Goal: Task Accomplishment & Management: Use online tool/utility

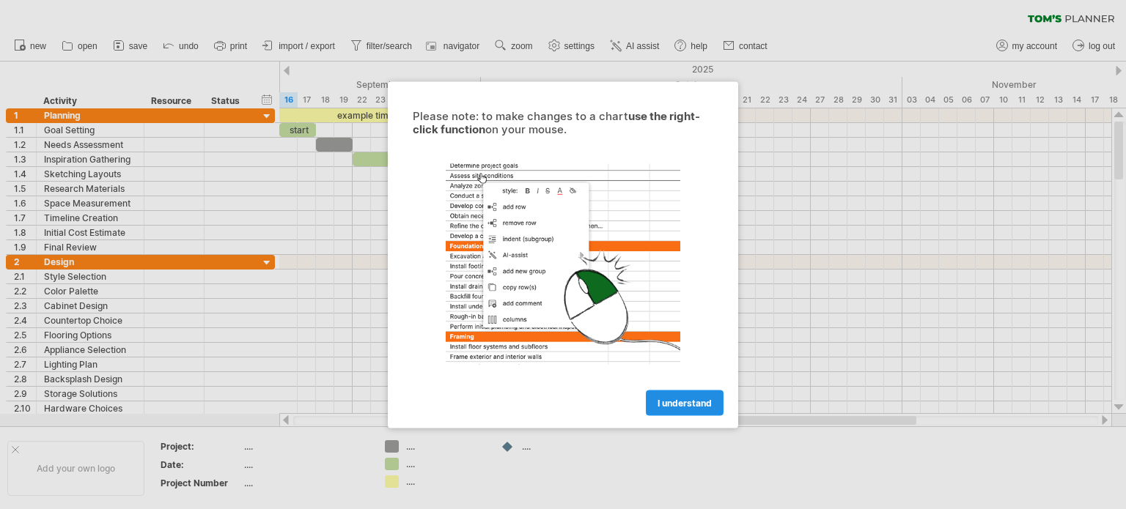
click at [668, 403] on span "I understand" at bounding box center [684, 402] width 54 height 11
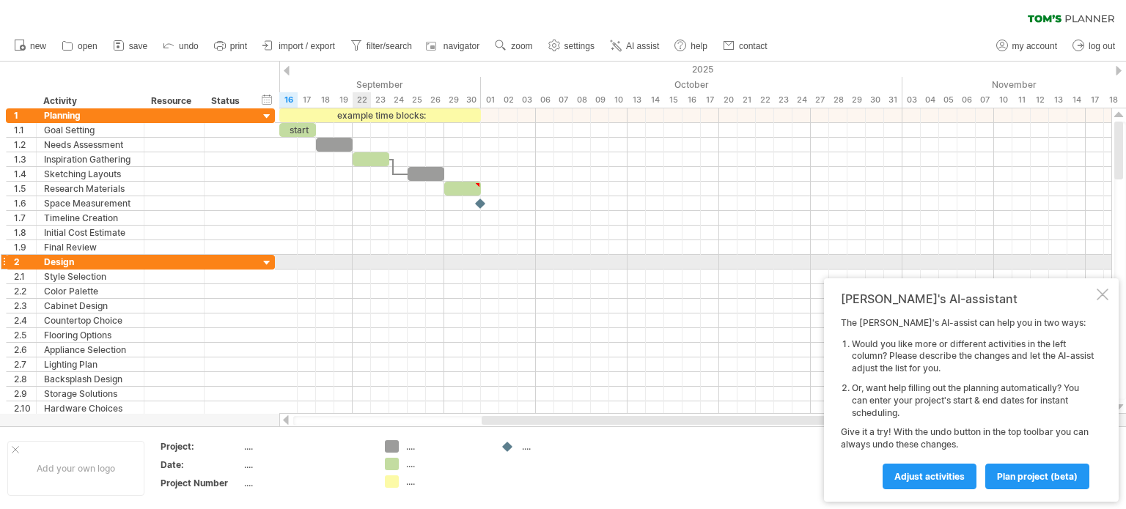
click at [360, 258] on div at bounding box center [695, 262] width 832 height 15
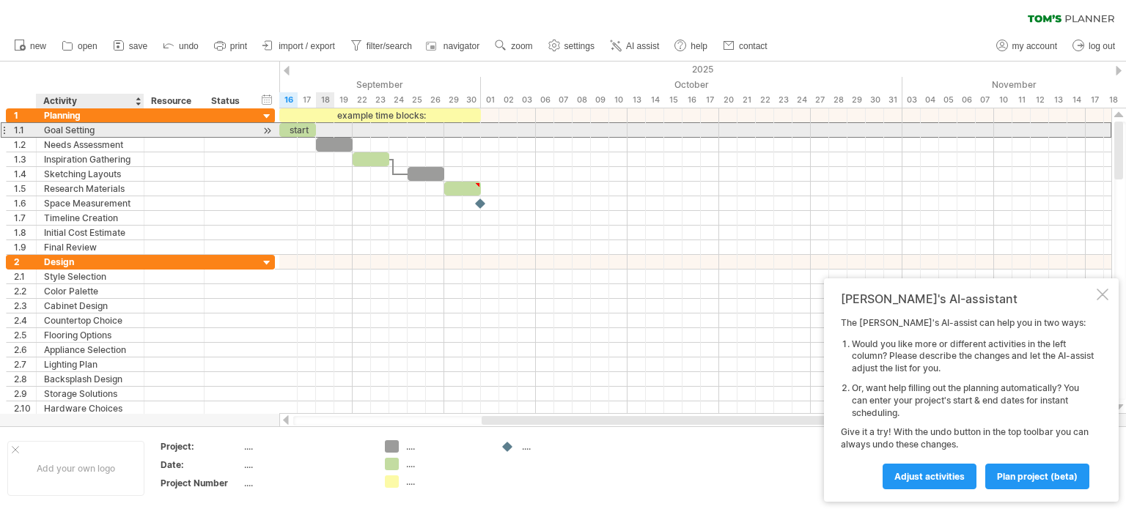
click at [108, 132] on div "Goal Setting" at bounding box center [90, 130] width 92 height 14
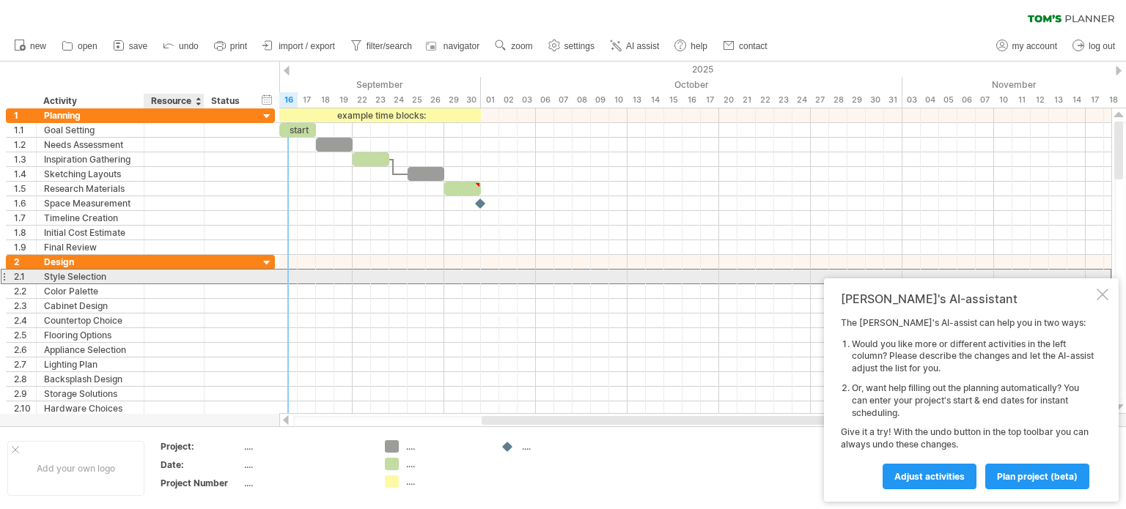
click at [159, 272] on div at bounding box center [174, 277] width 45 height 14
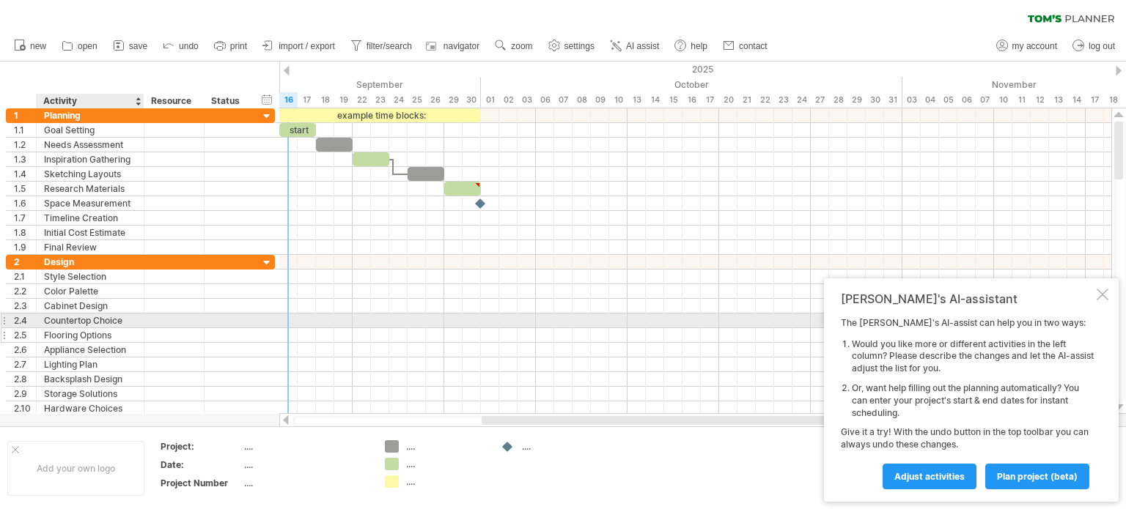
click at [138, 328] on div at bounding box center [141, 335] width 7 height 15
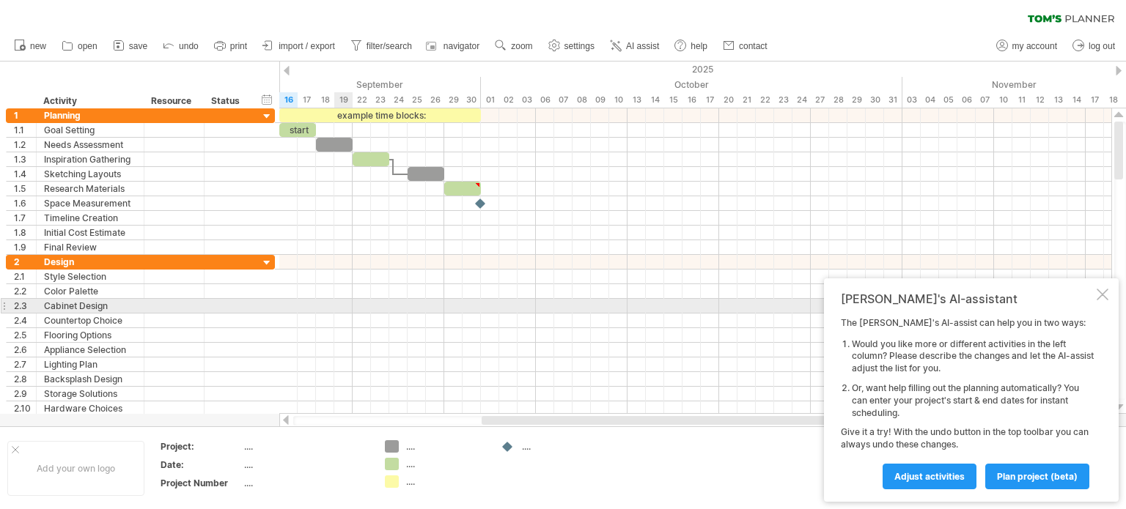
click at [350, 302] on div at bounding box center [695, 306] width 832 height 15
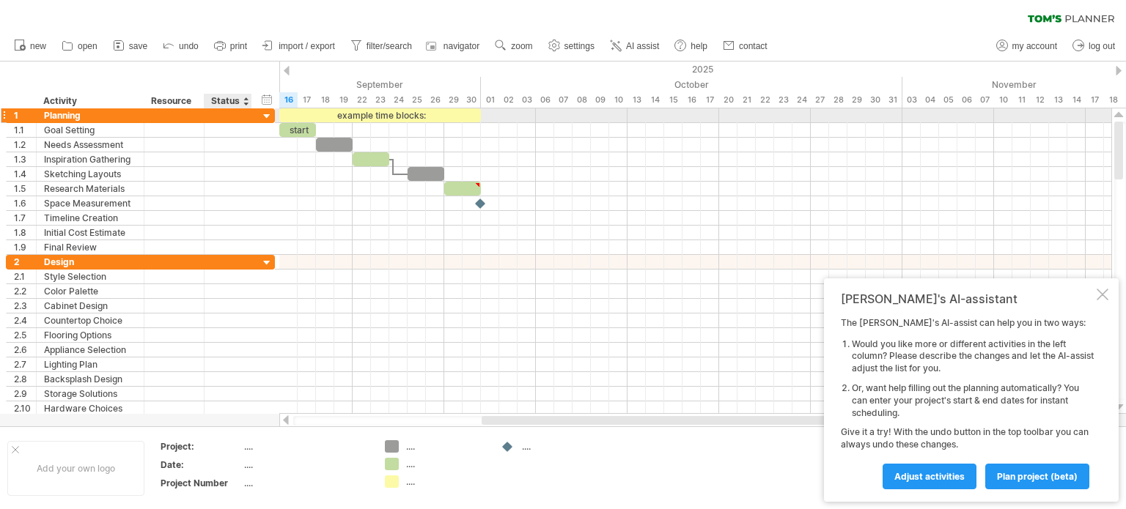
click at [267, 112] on div at bounding box center [267, 117] width 14 height 14
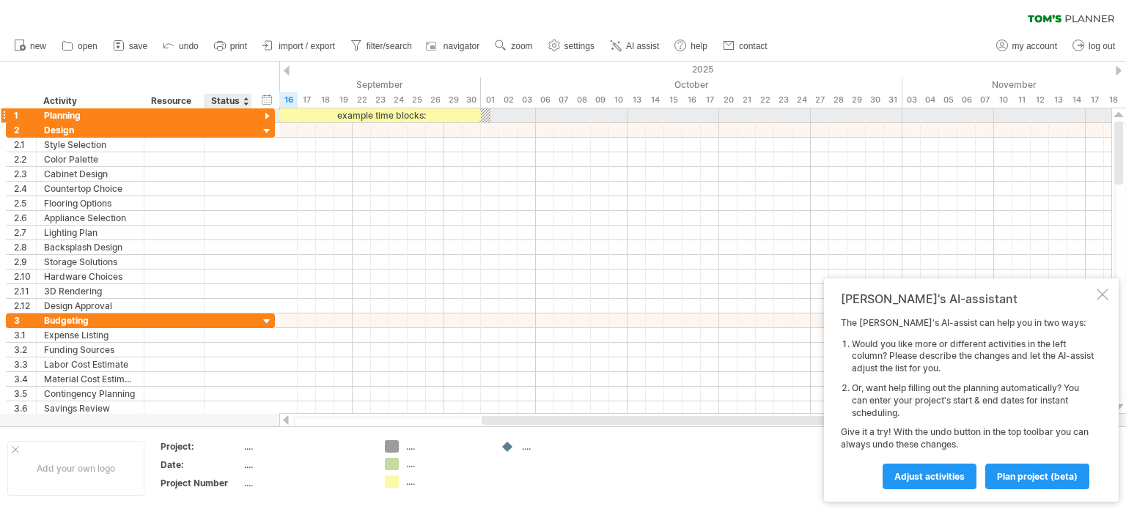
click at [267, 112] on div at bounding box center [267, 117] width 14 height 14
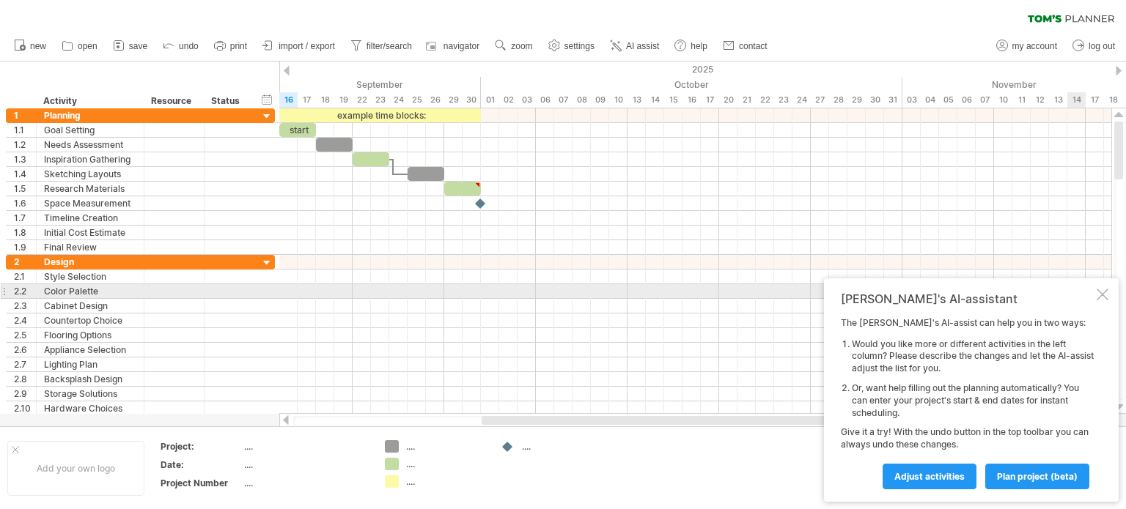
click at [1100, 294] on div at bounding box center [1102, 295] width 12 height 12
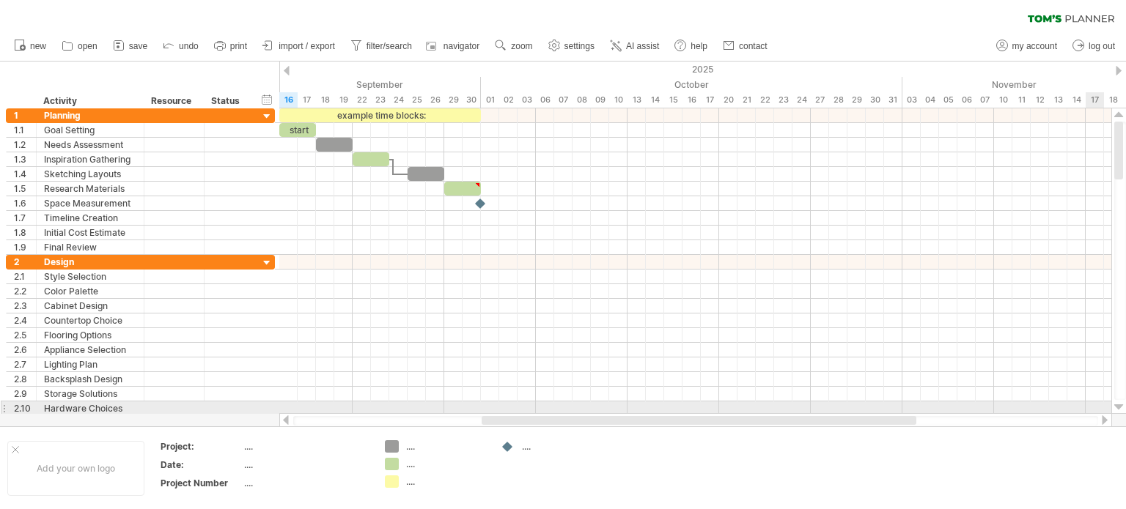
click at [1117, 404] on div at bounding box center [1119, 408] width 10 height 12
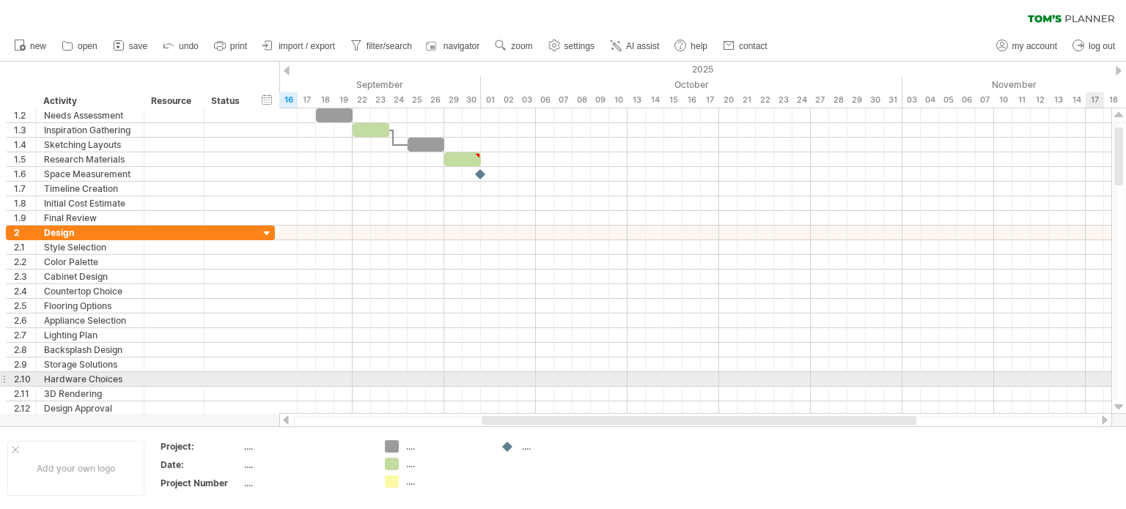
click at [1117, 404] on div at bounding box center [1119, 408] width 10 height 12
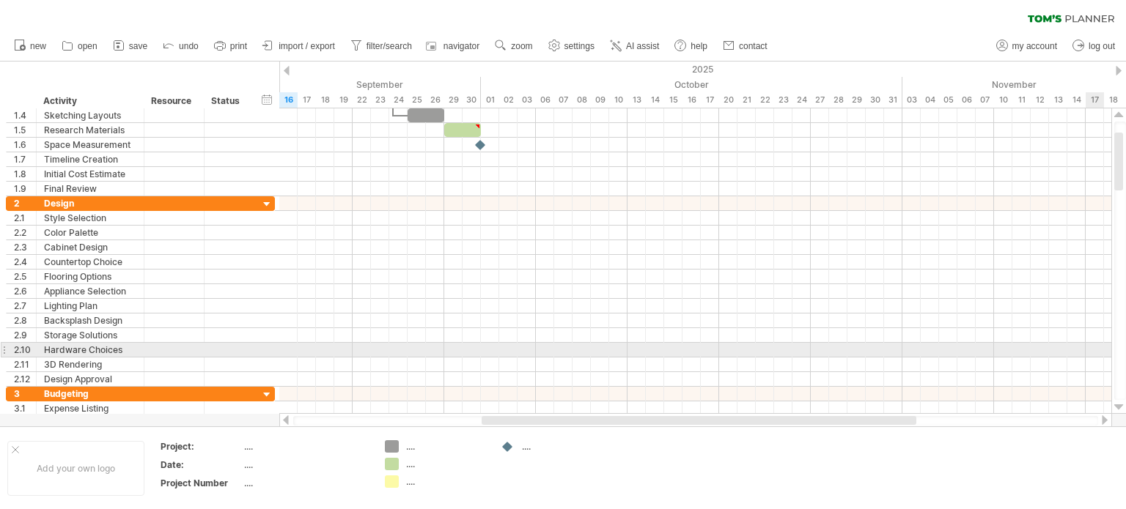
click at [1117, 404] on div at bounding box center [1119, 408] width 10 height 12
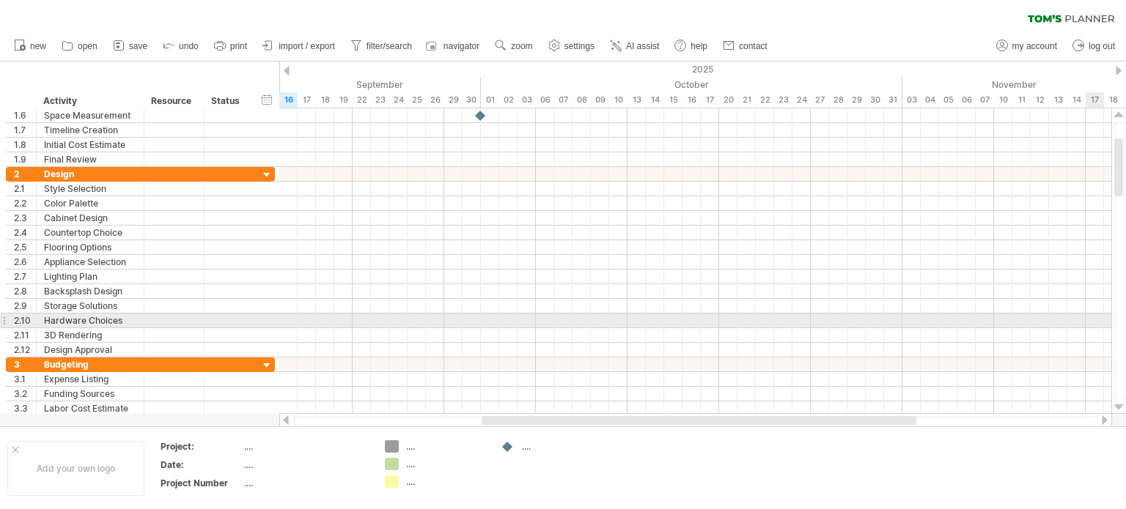
click at [1117, 404] on div at bounding box center [1119, 408] width 10 height 12
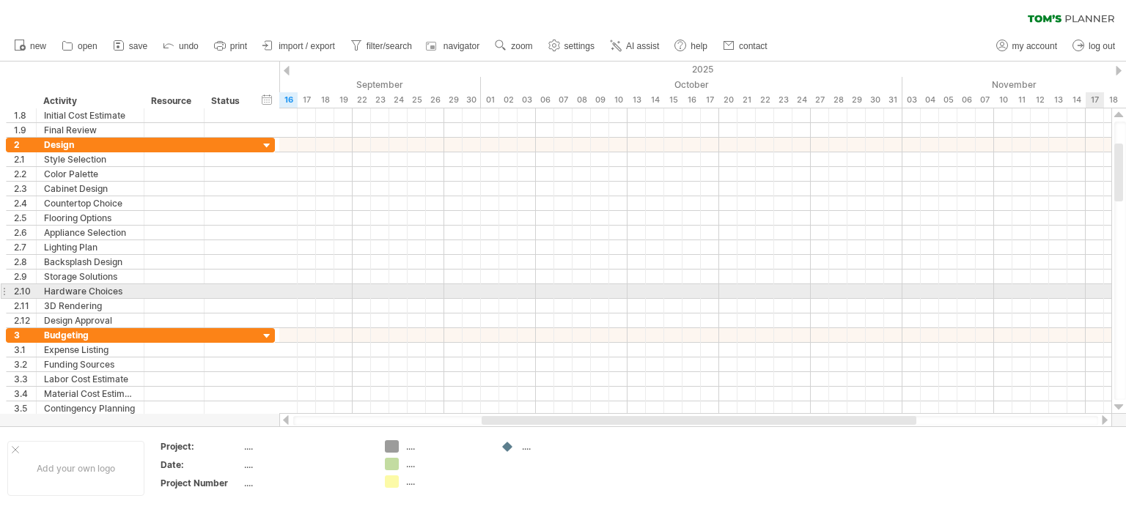
click at [1117, 404] on div at bounding box center [1119, 408] width 10 height 12
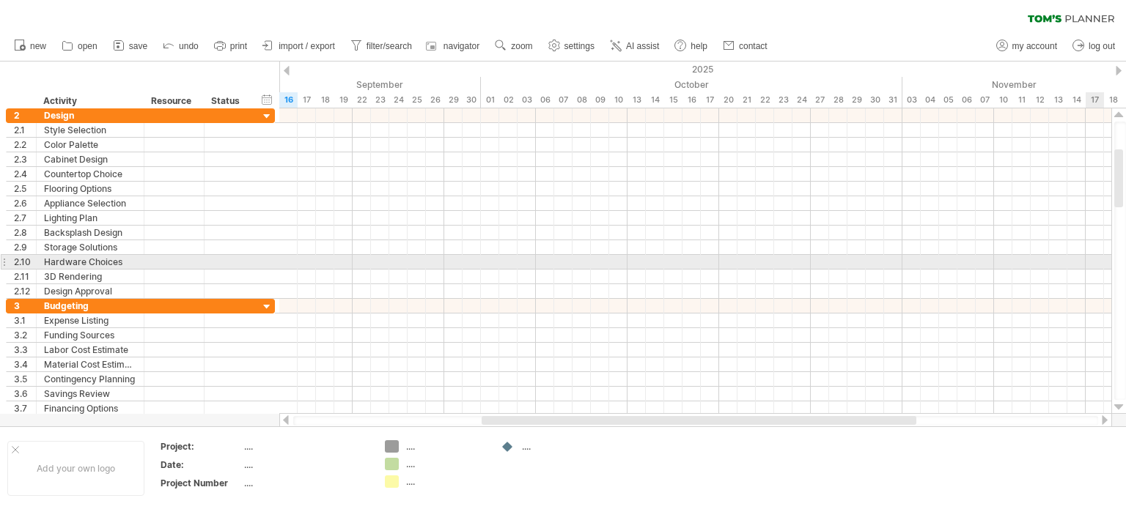
click at [1117, 404] on div at bounding box center [1119, 408] width 10 height 12
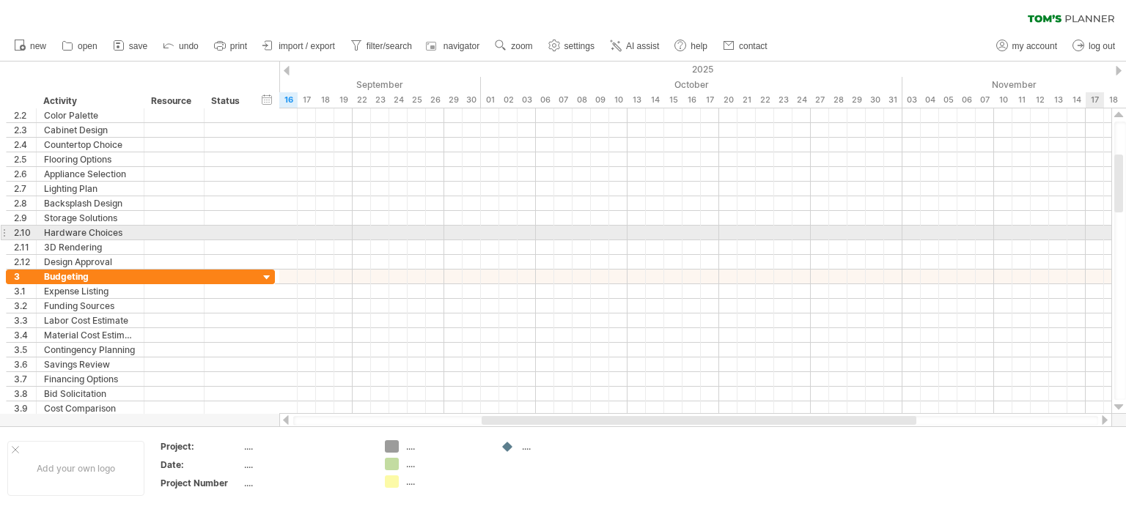
click at [1117, 404] on div at bounding box center [1119, 408] width 10 height 12
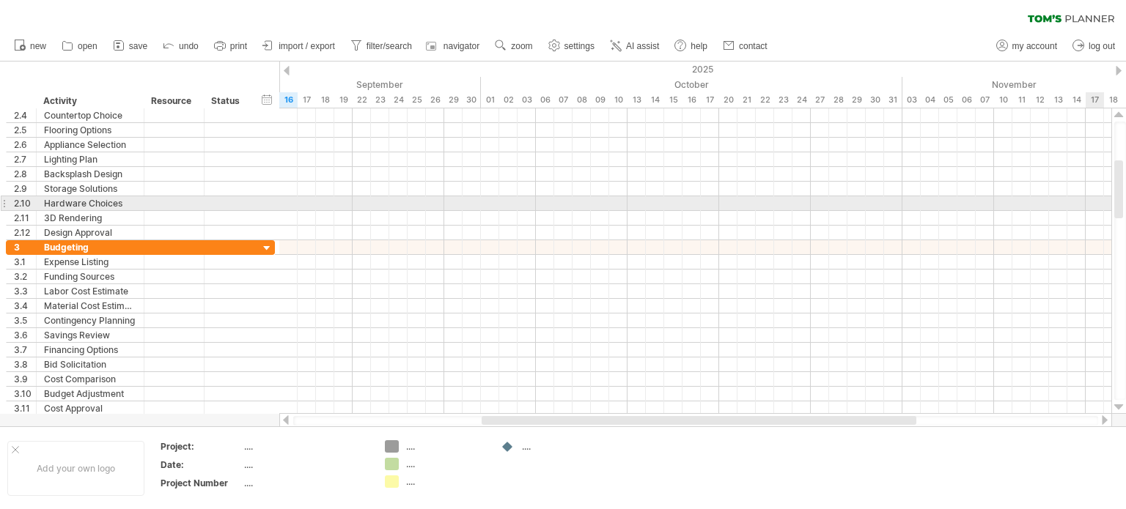
click at [1117, 404] on div at bounding box center [1119, 408] width 10 height 12
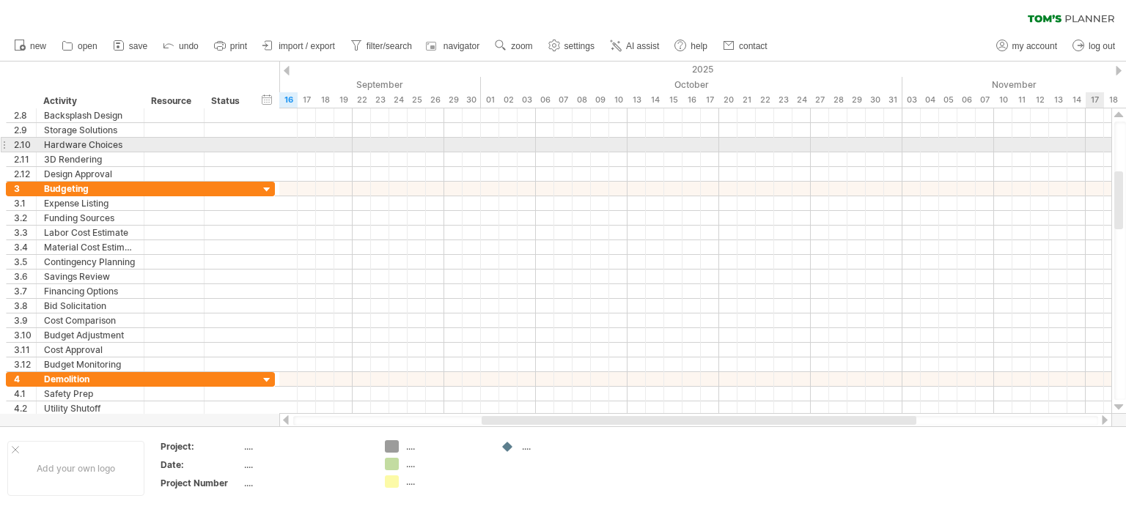
click at [1117, 404] on div at bounding box center [1119, 408] width 10 height 12
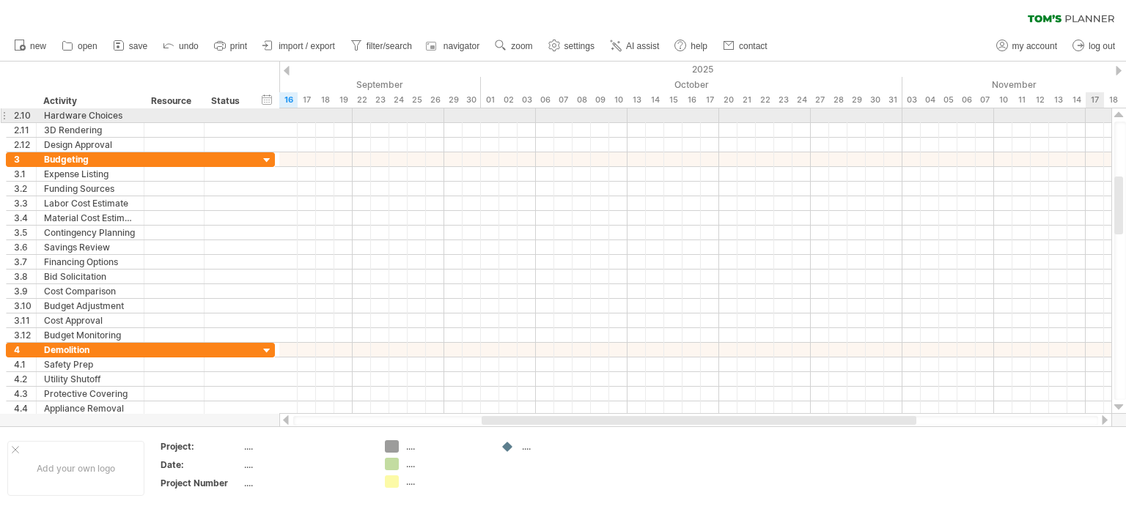
click at [1117, 404] on div at bounding box center [1119, 408] width 10 height 12
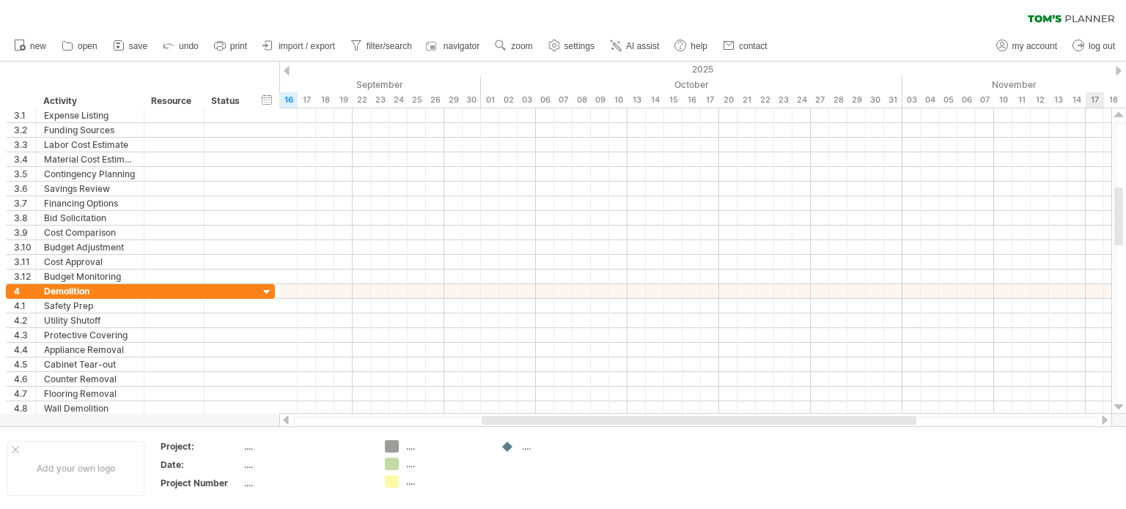
click at [1117, 404] on div at bounding box center [1119, 408] width 10 height 12
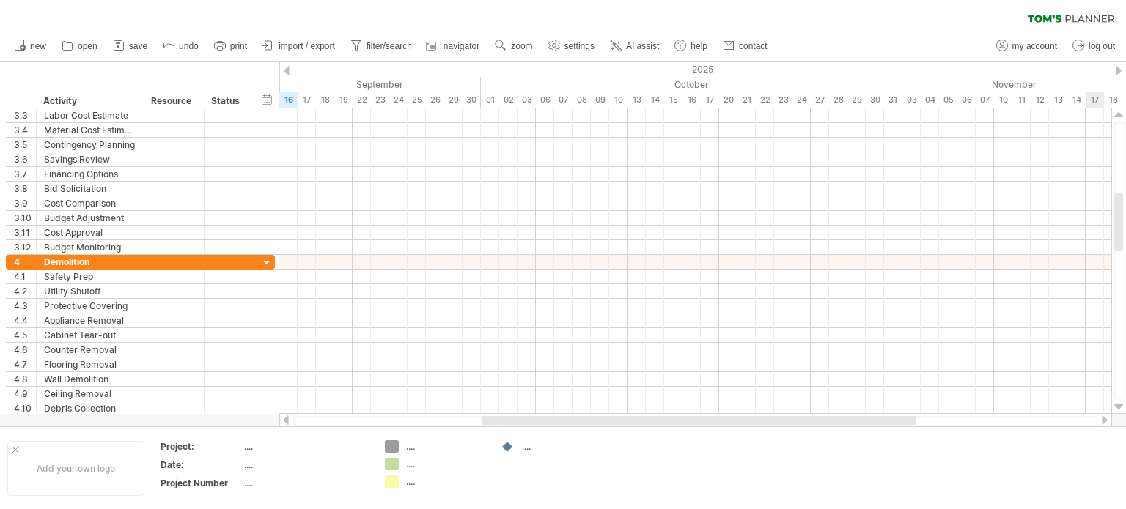
click at [1117, 404] on div at bounding box center [1119, 408] width 10 height 12
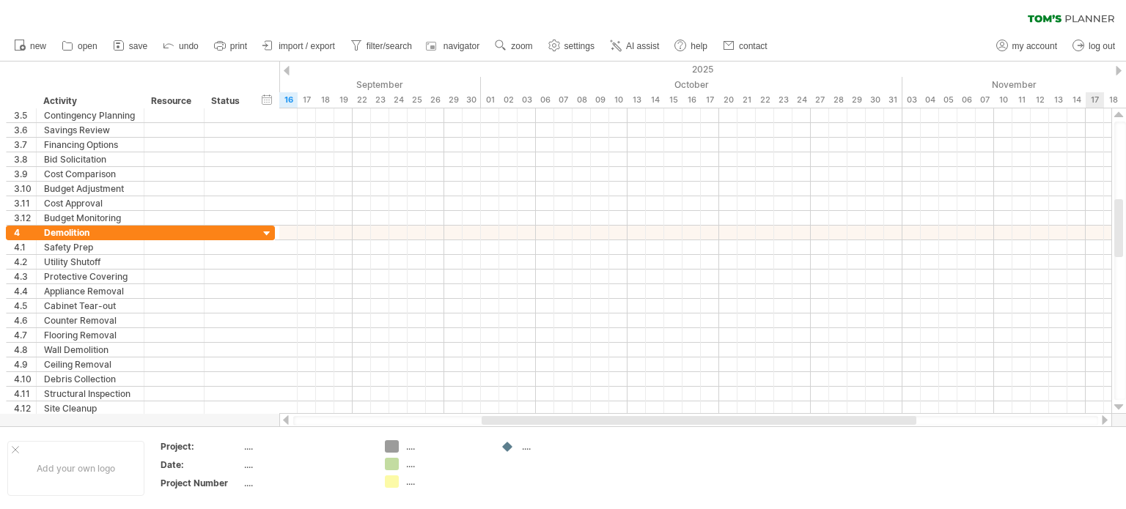
click at [1117, 404] on div at bounding box center [1119, 408] width 10 height 12
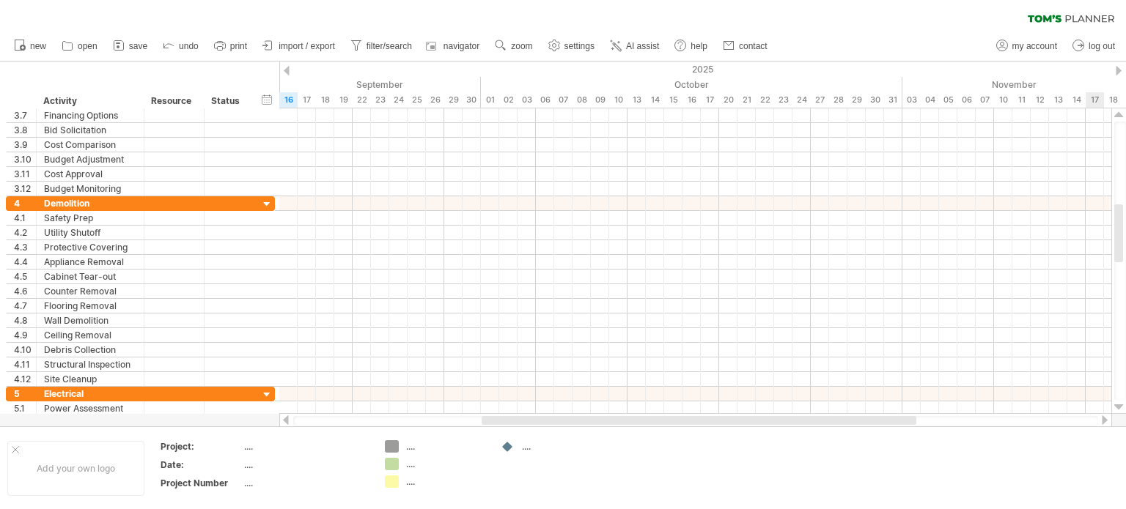
click at [1117, 404] on div at bounding box center [1119, 408] width 10 height 12
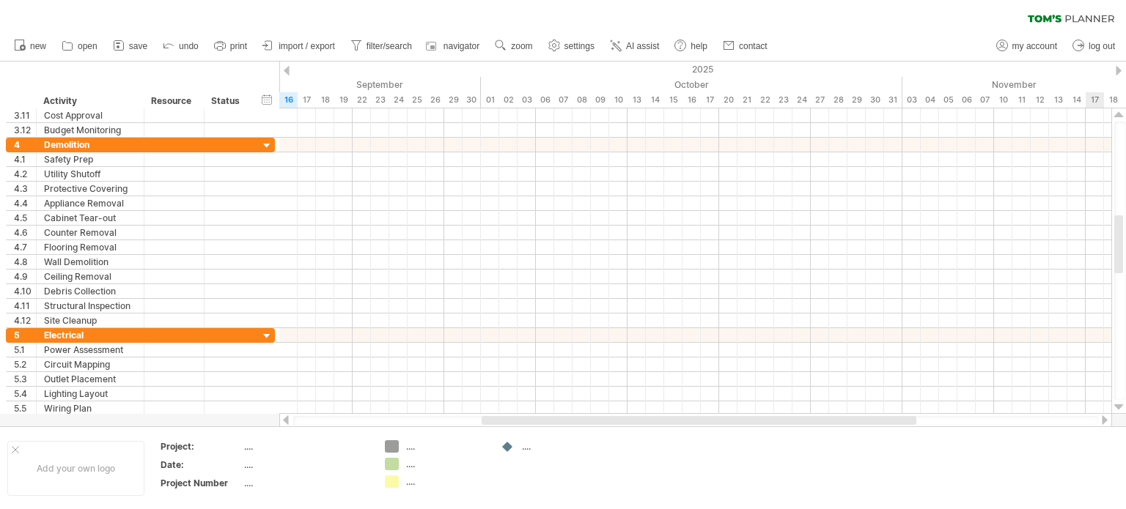
click at [1117, 404] on div at bounding box center [1119, 408] width 10 height 12
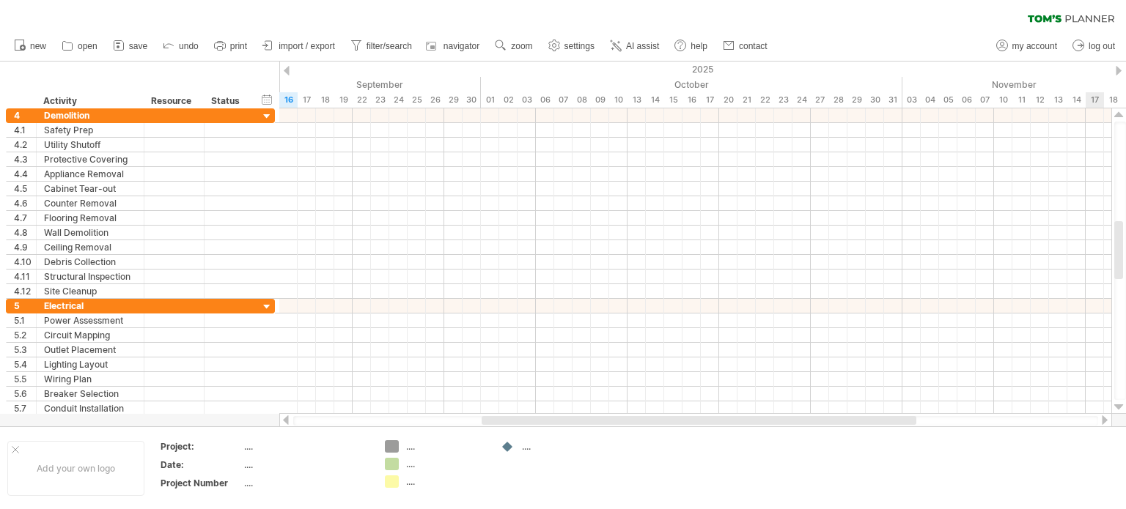
click at [1117, 404] on div at bounding box center [1119, 408] width 10 height 12
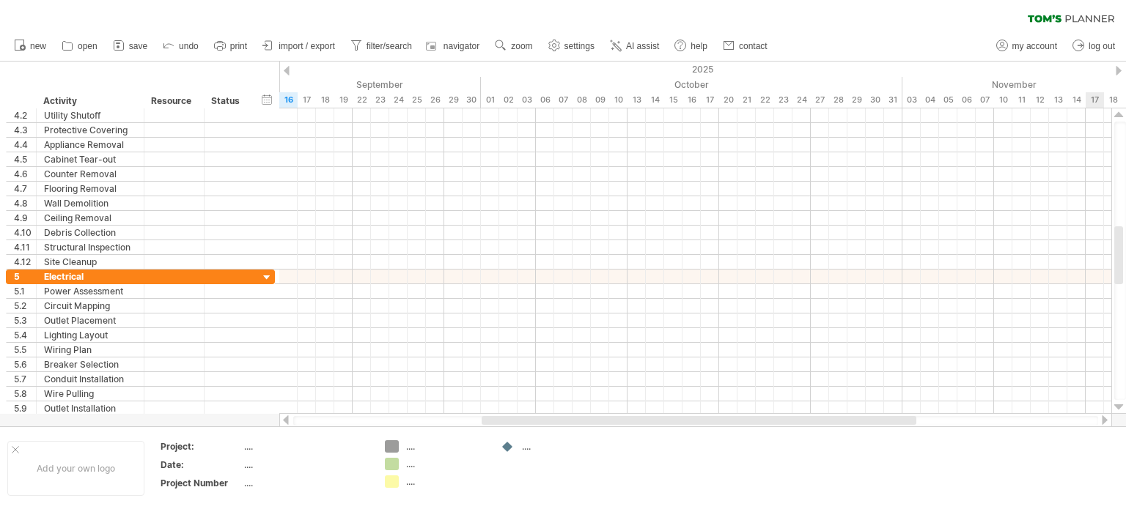
click at [1117, 404] on div at bounding box center [1119, 408] width 10 height 12
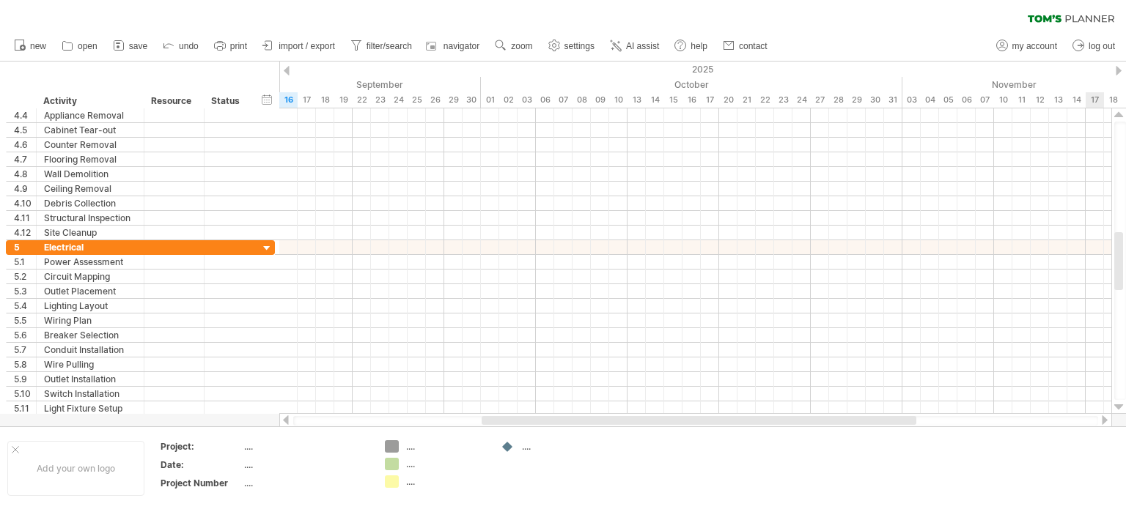
click at [1117, 404] on div at bounding box center [1119, 408] width 10 height 12
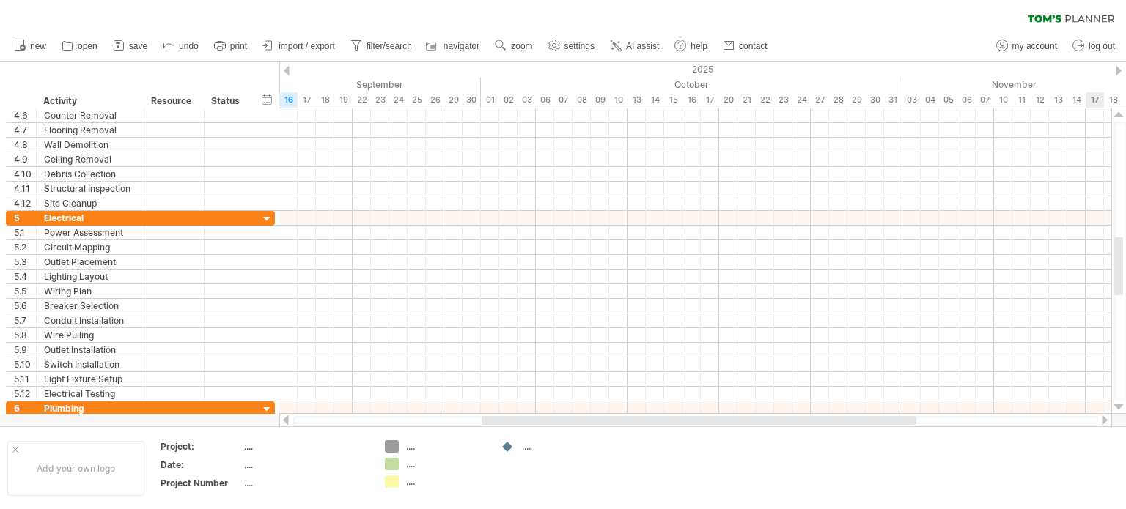
click at [1117, 404] on div at bounding box center [1119, 408] width 10 height 12
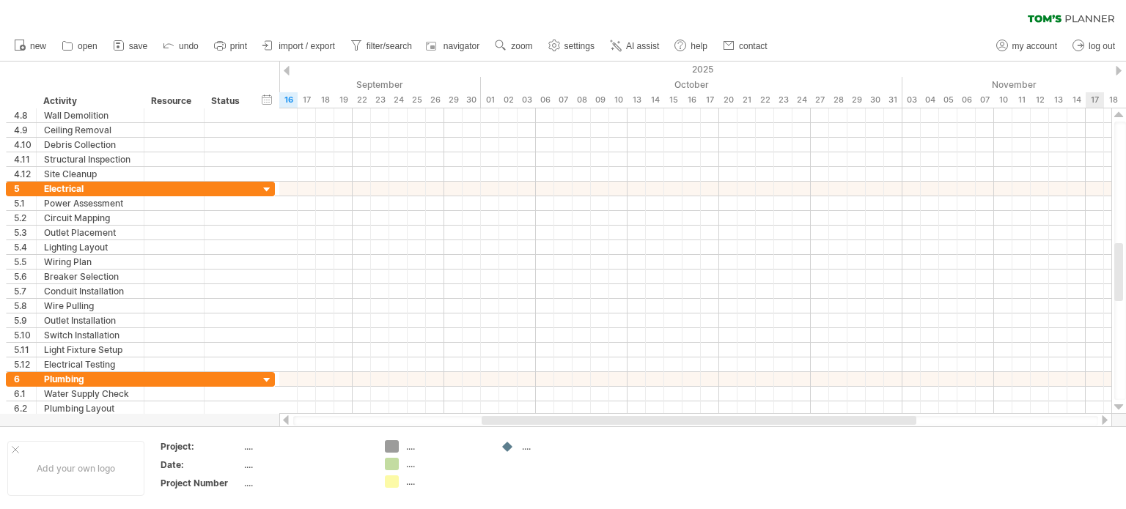
click at [1117, 404] on div at bounding box center [1119, 408] width 10 height 12
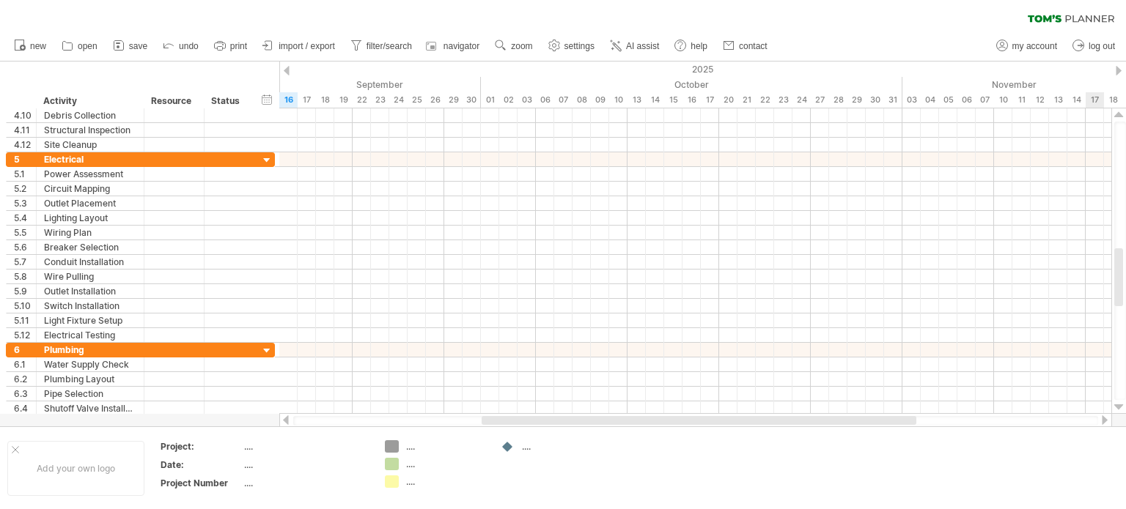
click at [1117, 404] on div at bounding box center [1119, 408] width 10 height 12
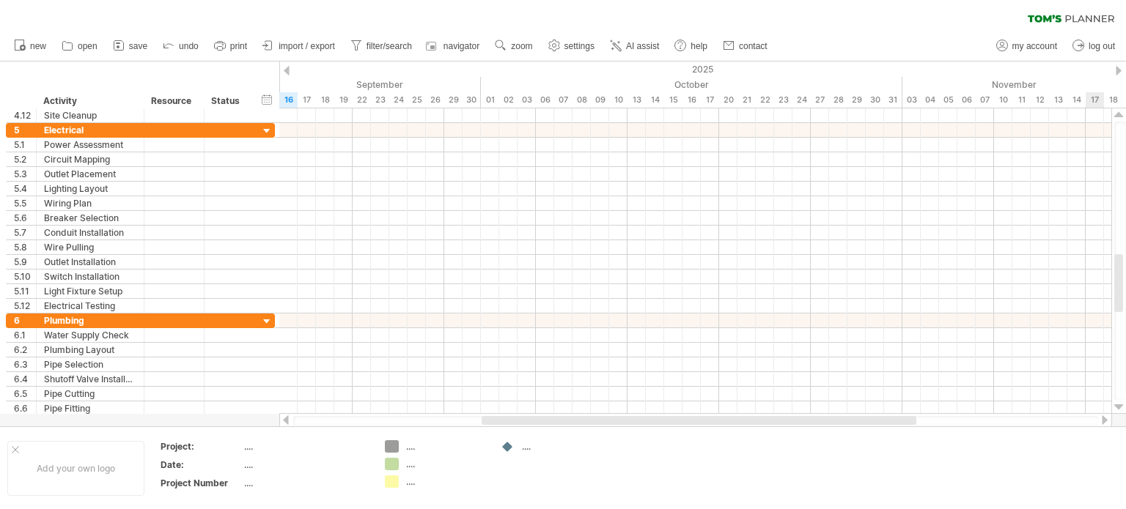
click at [1117, 404] on div at bounding box center [1119, 408] width 10 height 12
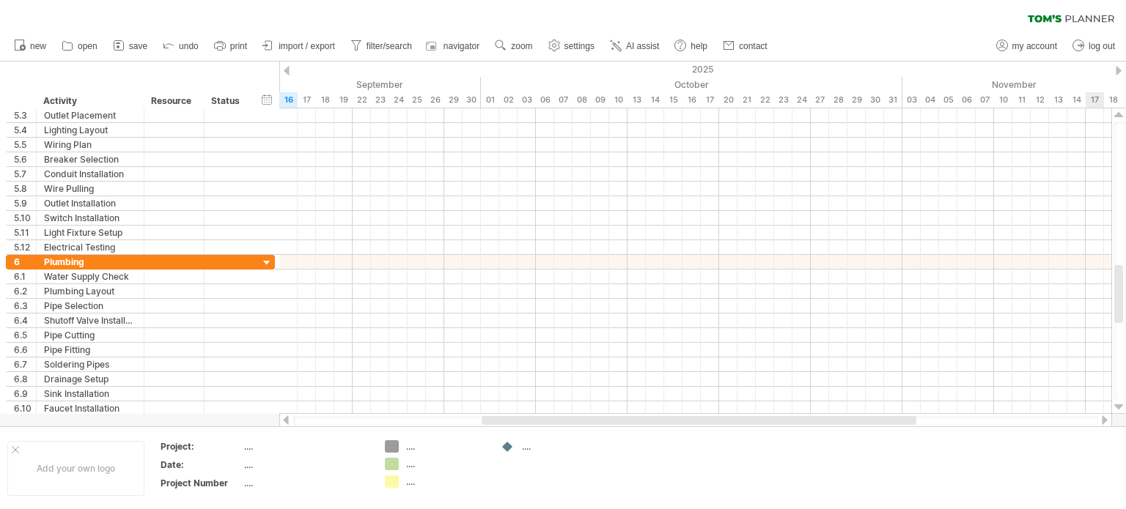
click at [1117, 404] on div at bounding box center [1119, 408] width 10 height 12
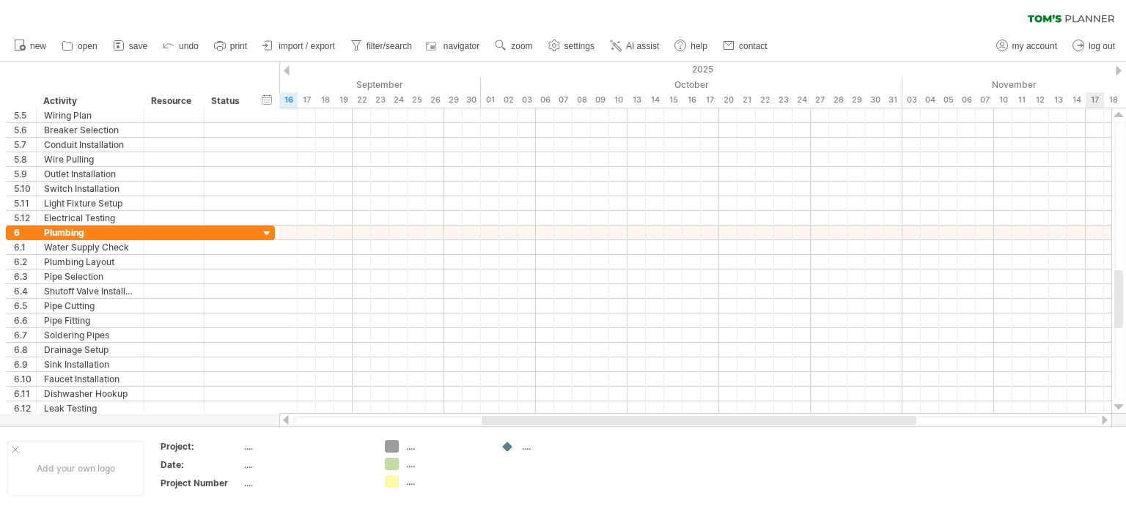
click at [1117, 404] on div at bounding box center [1119, 408] width 10 height 12
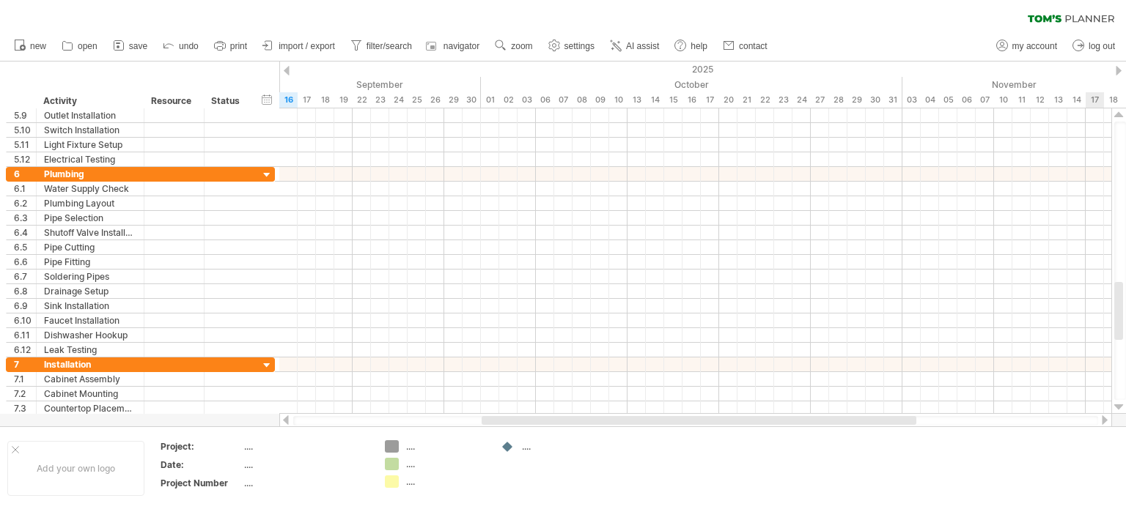
click at [1117, 404] on div at bounding box center [1119, 408] width 10 height 12
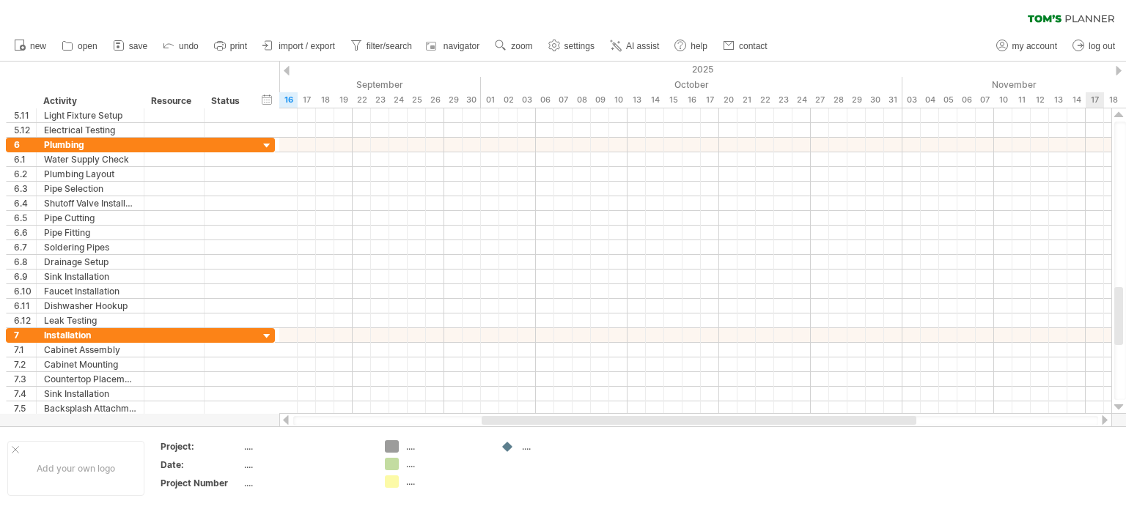
click at [1117, 404] on div at bounding box center [1119, 408] width 10 height 12
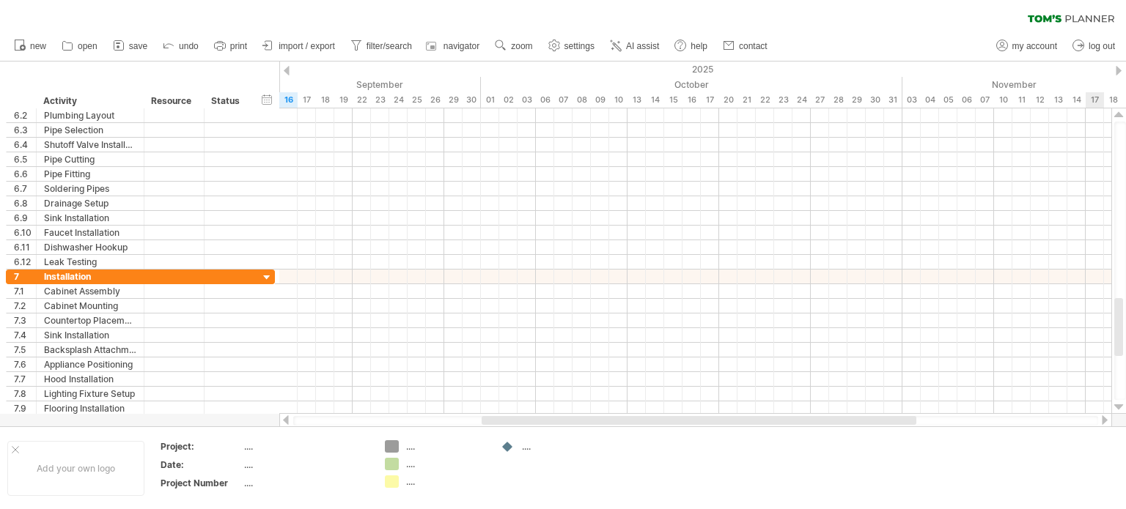
click at [1117, 404] on div at bounding box center [1119, 408] width 10 height 12
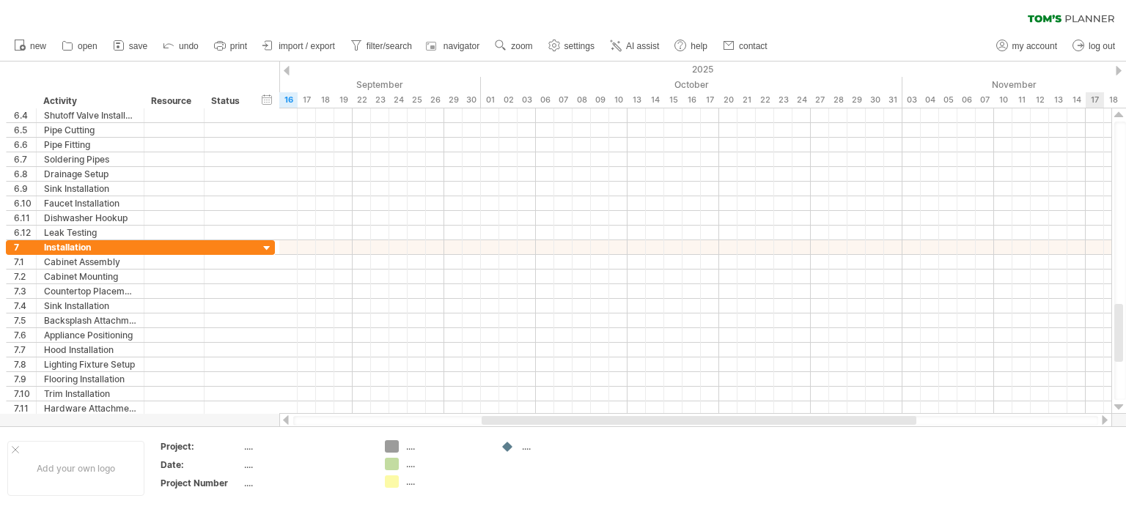
click at [1117, 404] on div at bounding box center [1119, 408] width 10 height 12
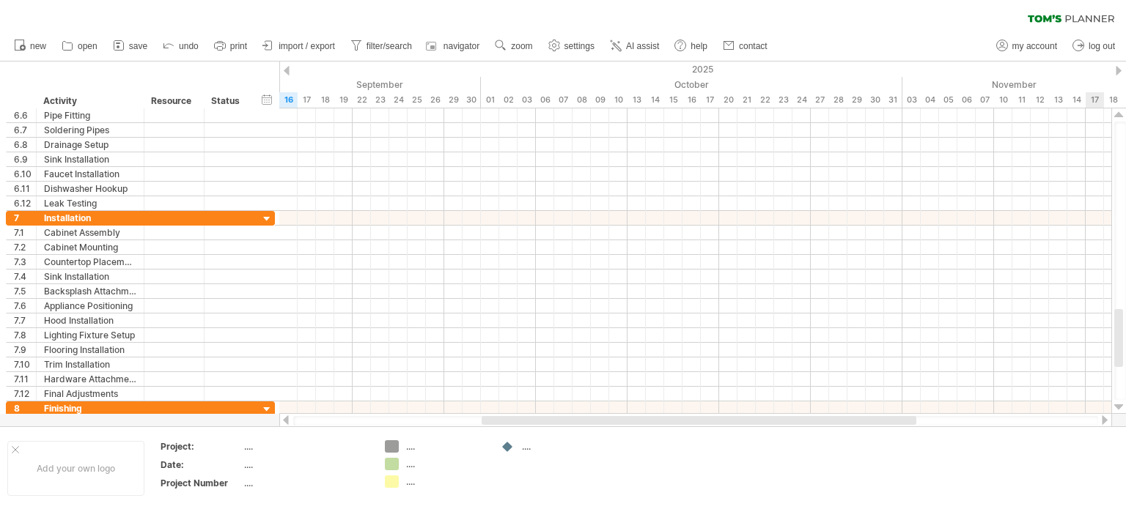
click at [1117, 404] on div at bounding box center [1119, 408] width 10 height 12
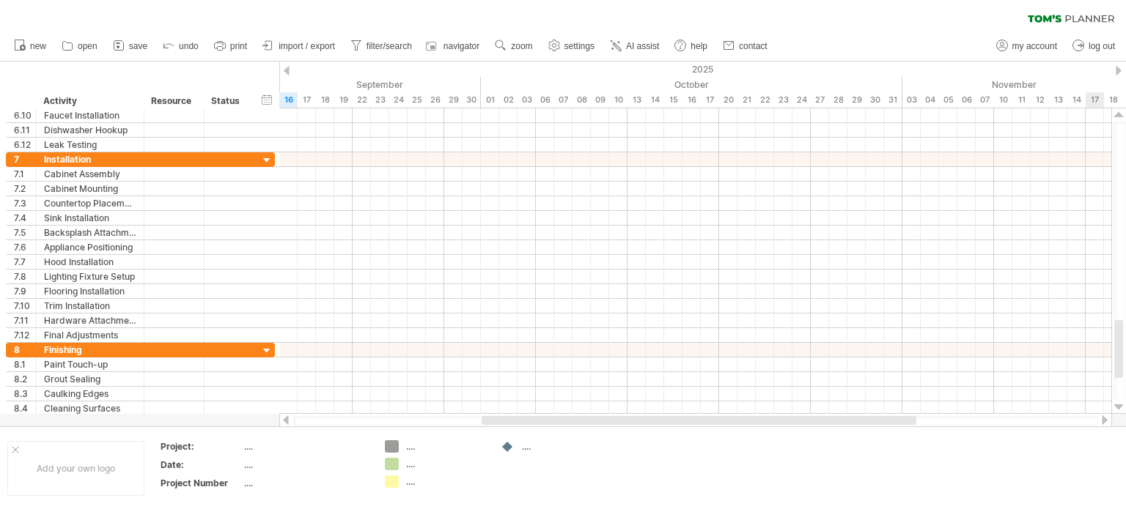
click at [1117, 404] on div at bounding box center [1119, 408] width 10 height 12
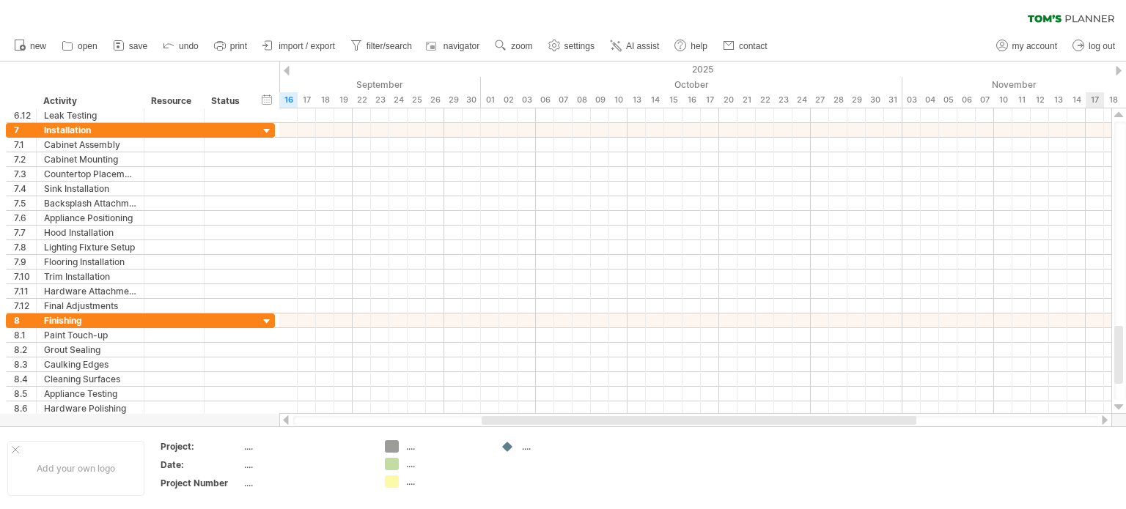
click at [1117, 404] on div at bounding box center [1119, 408] width 10 height 12
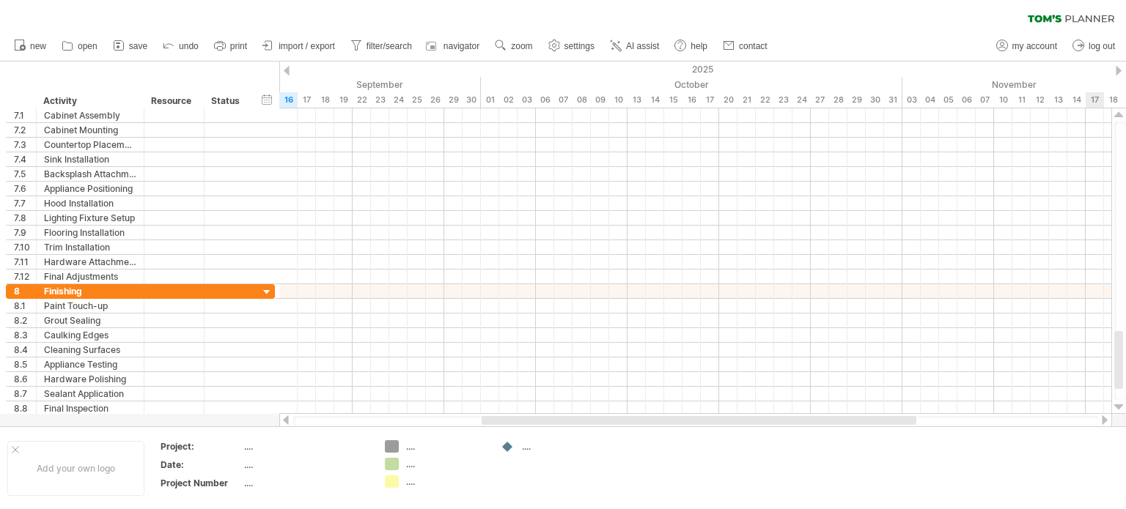
click at [1117, 404] on div at bounding box center [1119, 408] width 10 height 12
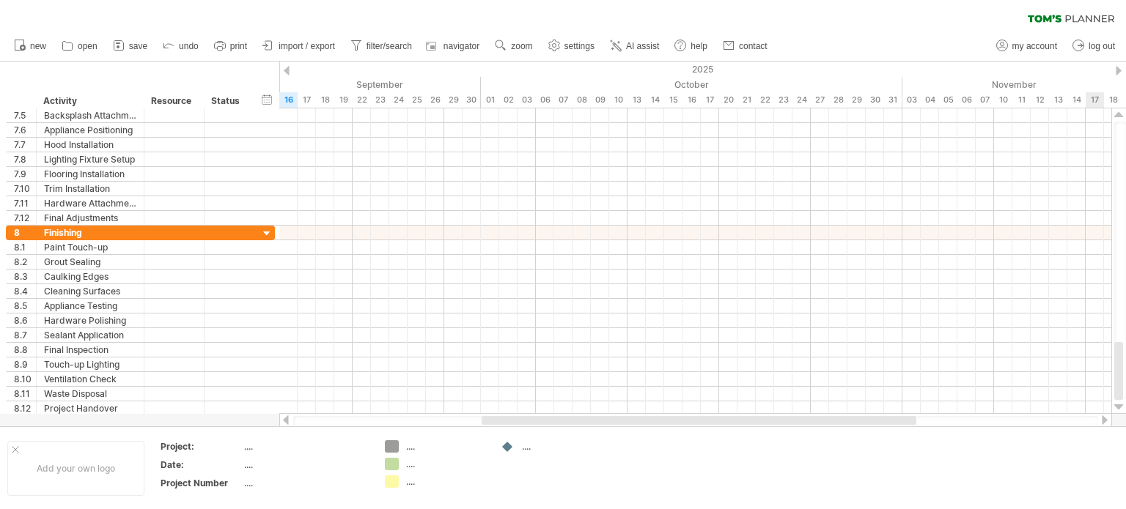
click at [1117, 404] on div at bounding box center [1119, 408] width 10 height 12
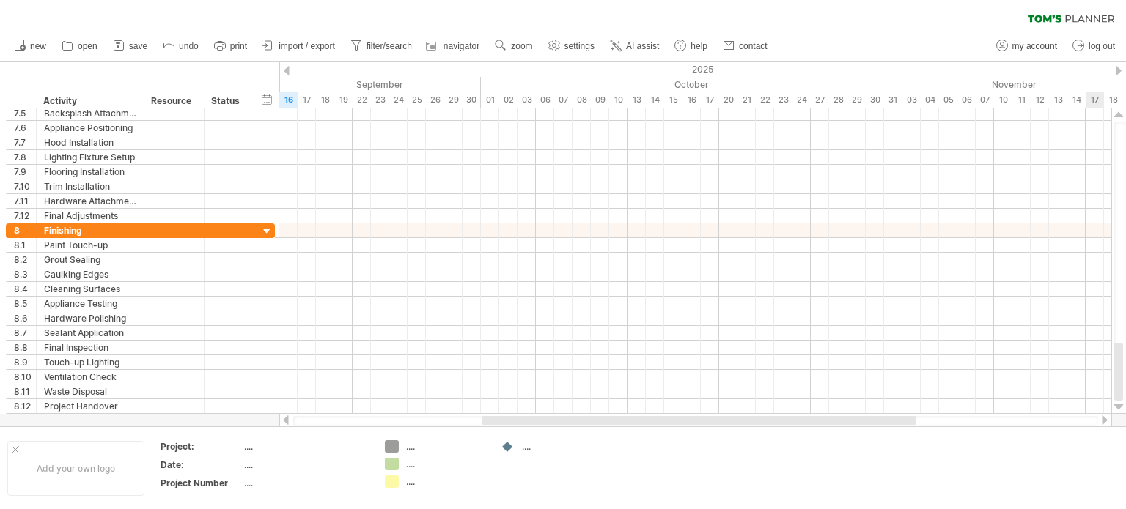
click at [1117, 404] on div at bounding box center [1119, 408] width 10 height 12
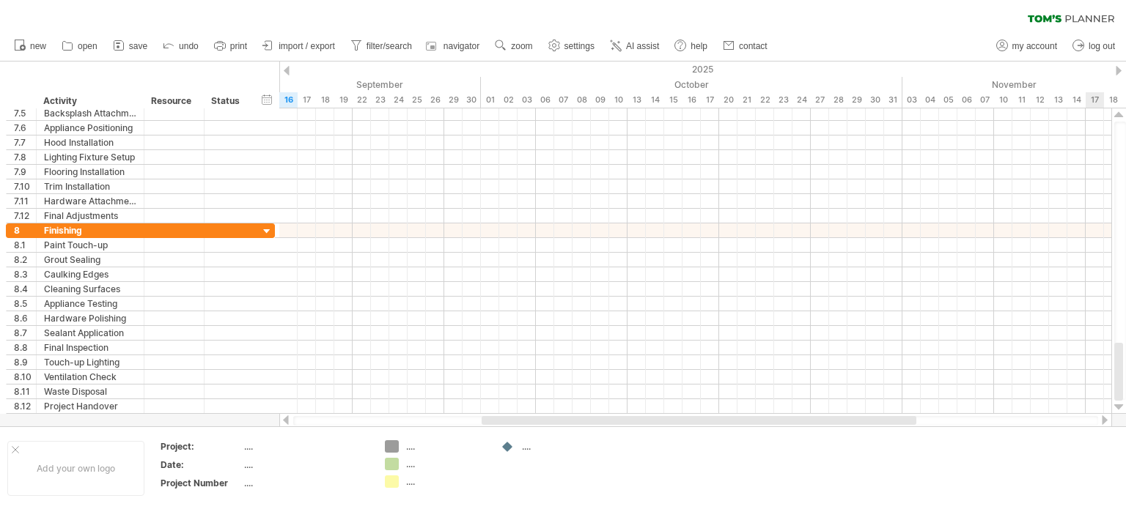
click at [1117, 404] on div at bounding box center [1119, 408] width 10 height 12
click at [34, 48] on span "new" at bounding box center [38, 46] width 16 height 10
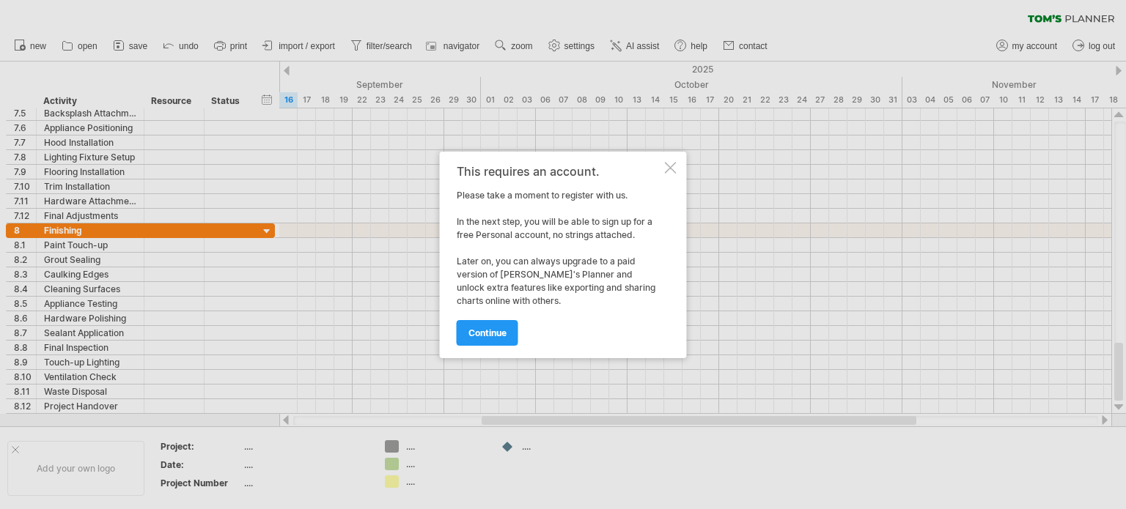
click at [136, 48] on div at bounding box center [563, 254] width 1126 height 509
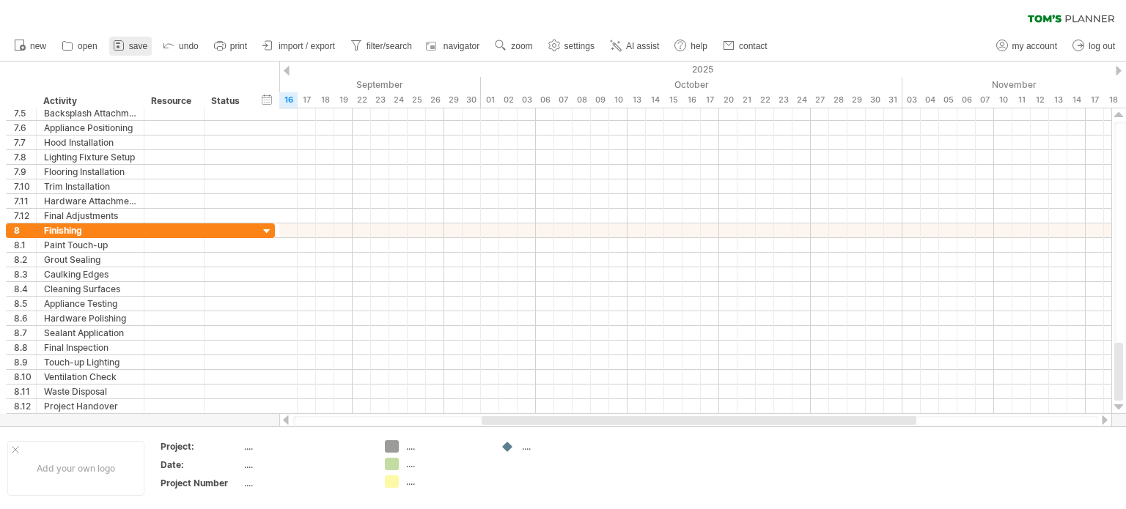
click at [133, 45] on span "save" at bounding box center [138, 46] width 18 height 10
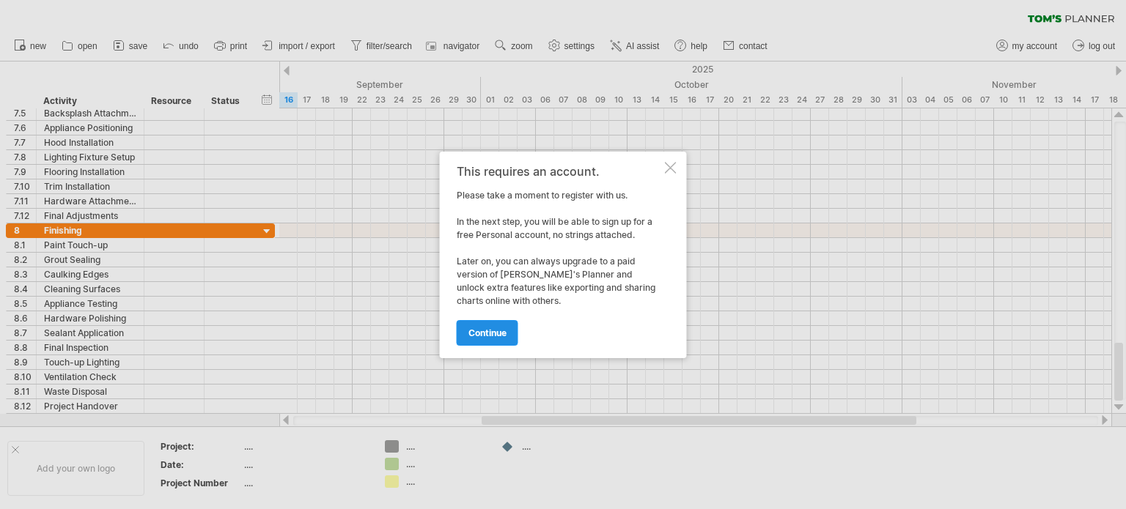
click at [507, 330] on link "continue" at bounding box center [488, 333] width 62 height 26
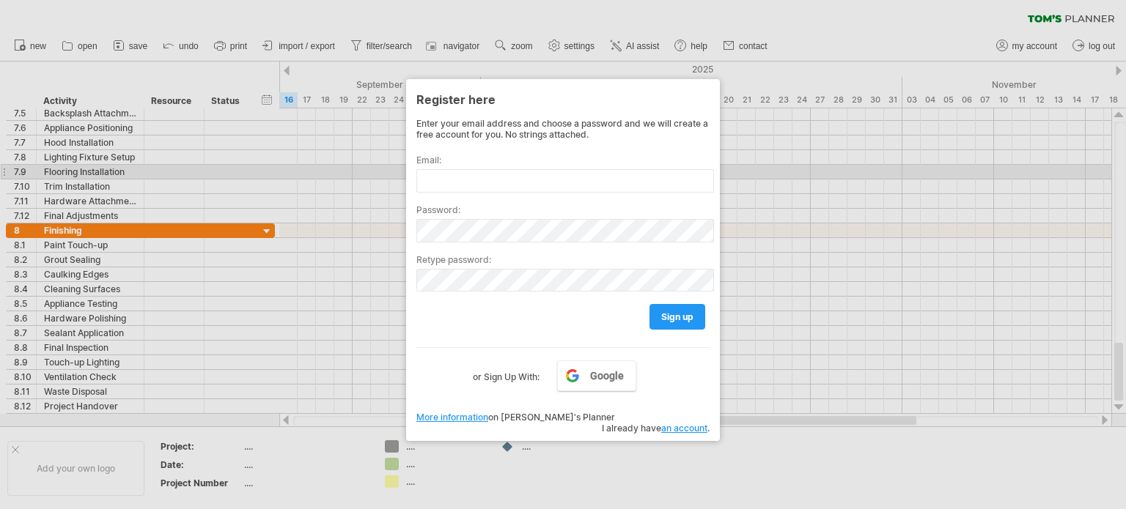
click at [839, 170] on div at bounding box center [563, 254] width 1126 height 509
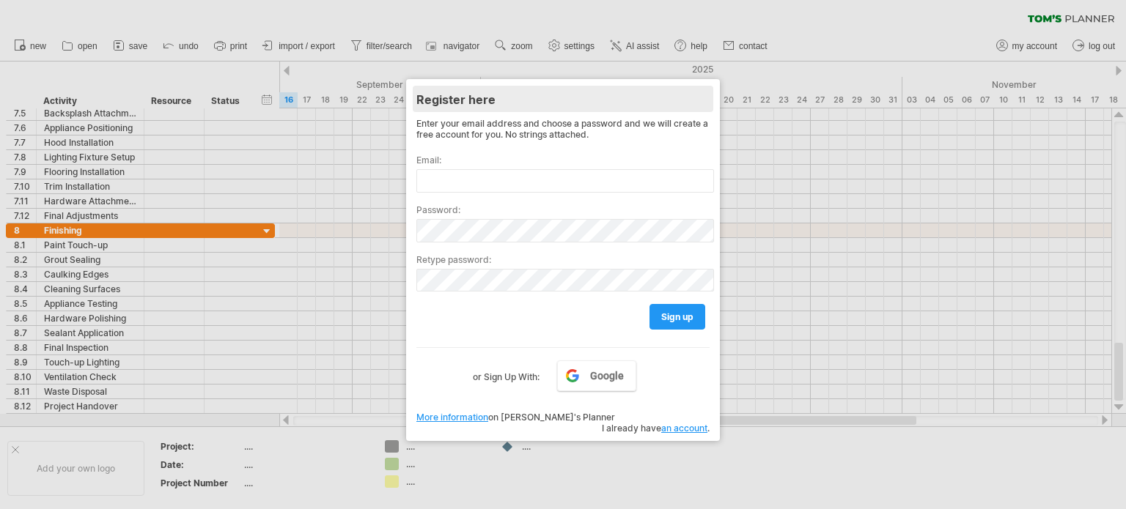
click at [702, 97] on div "Register here" at bounding box center [562, 99] width 293 height 26
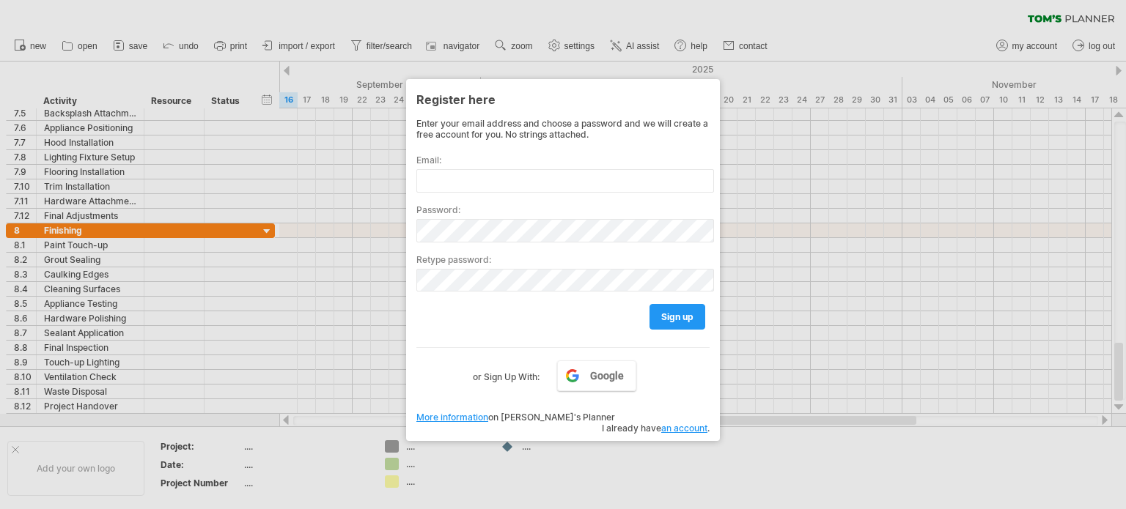
click at [695, 423] on link "an account" at bounding box center [684, 428] width 46 height 11
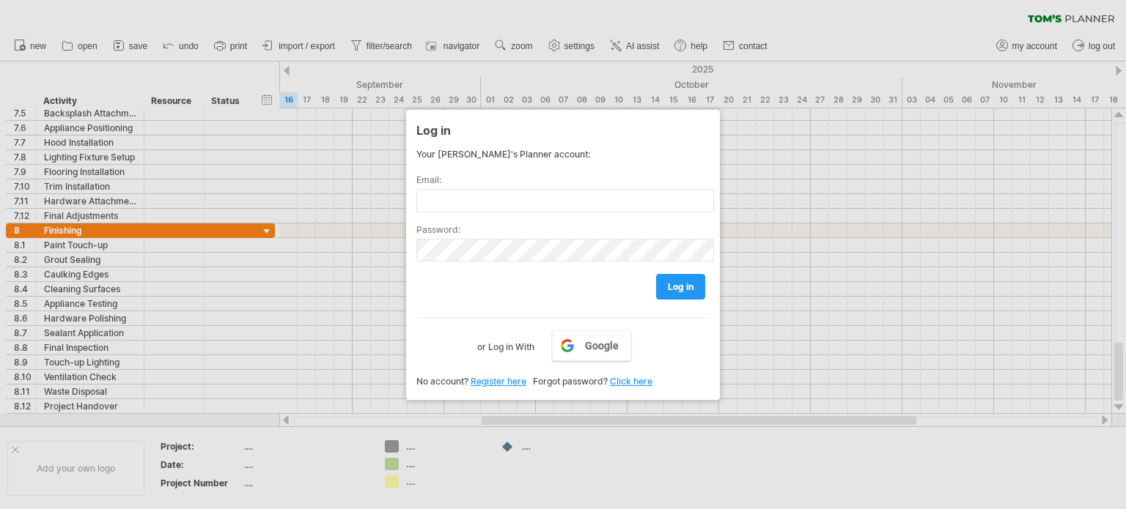
click at [385, 271] on div at bounding box center [563, 254] width 1126 height 509
click at [256, 161] on div at bounding box center [563, 254] width 1126 height 509
click at [857, 251] on div at bounding box center [563, 254] width 1126 height 509
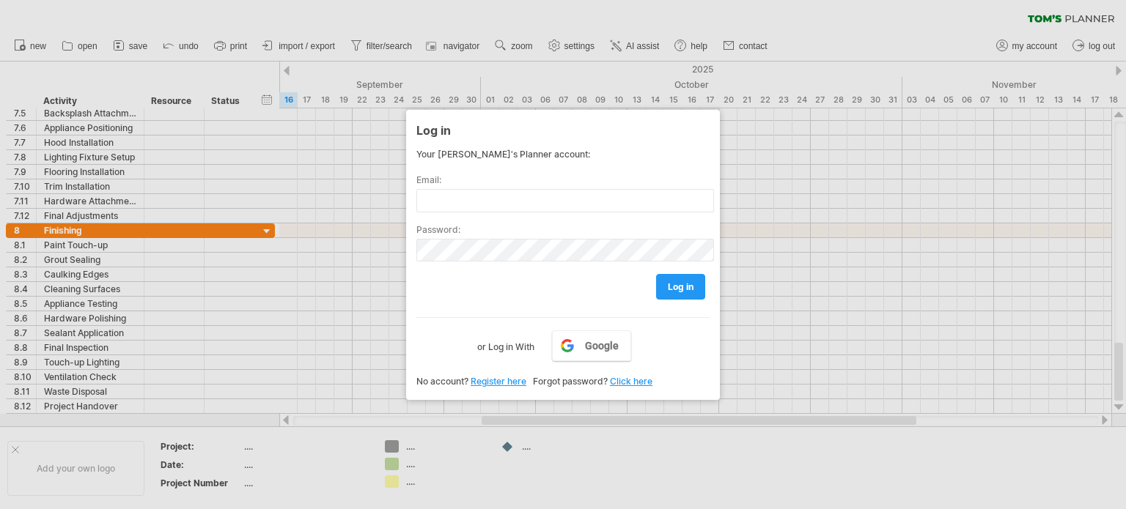
click at [857, 251] on div at bounding box center [563, 254] width 1126 height 509
click at [1120, 148] on div at bounding box center [563, 254] width 1126 height 509
click at [350, 336] on div at bounding box center [563, 254] width 1126 height 509
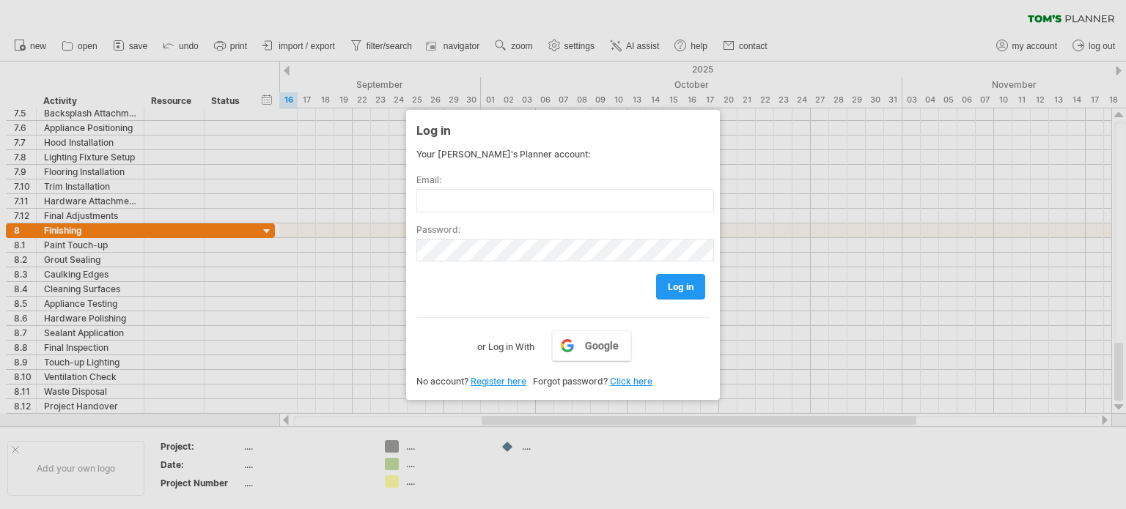
click at [281, 158] on div at bounding box center [563, 254] width 1126 height 509
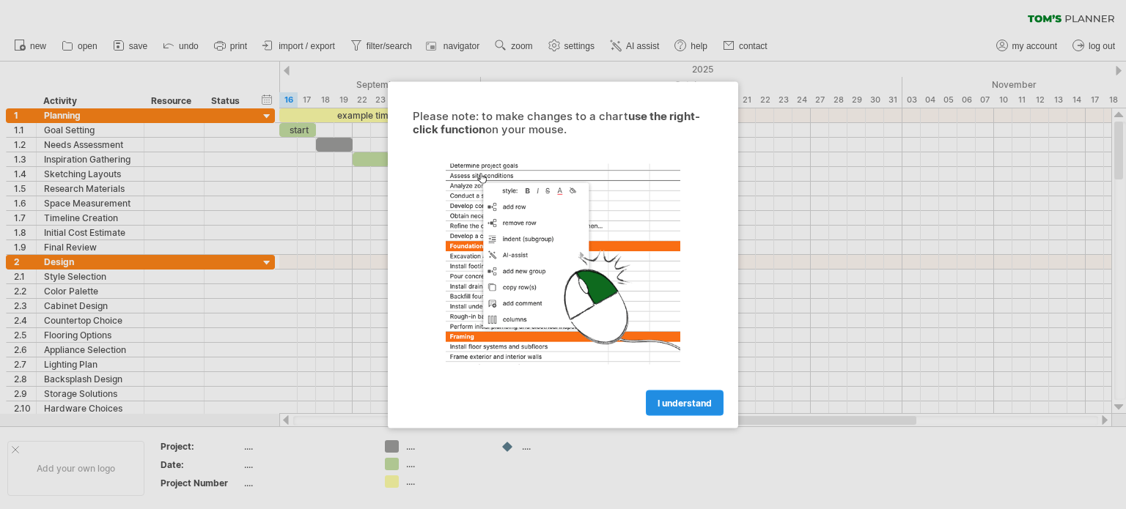
click at [675, 401] on span "I understand" at bounding box center [684, 402] width 54 height 11
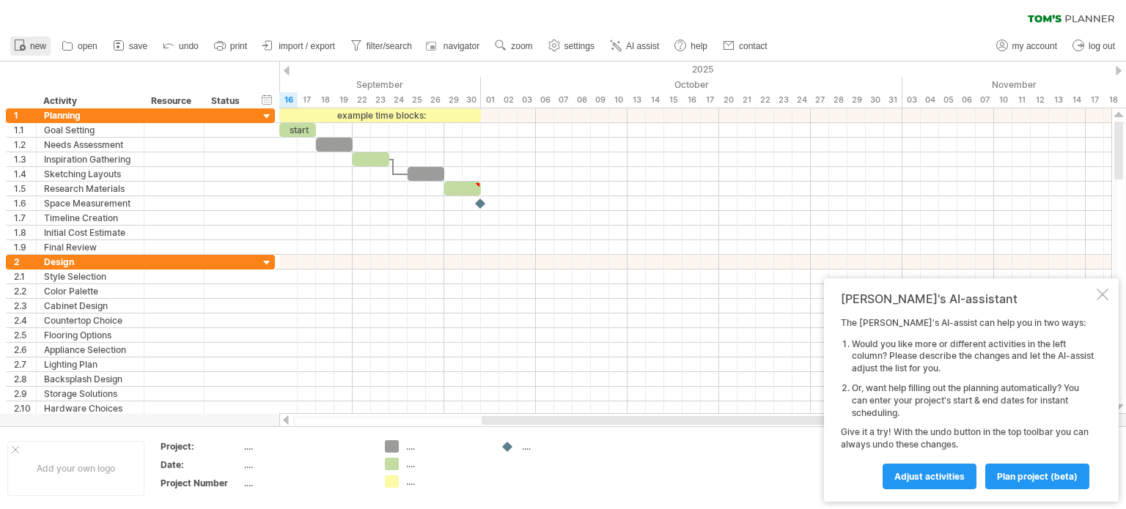
click at [23, 49] on icon at bounding box center [22, 47] width 3 height 3
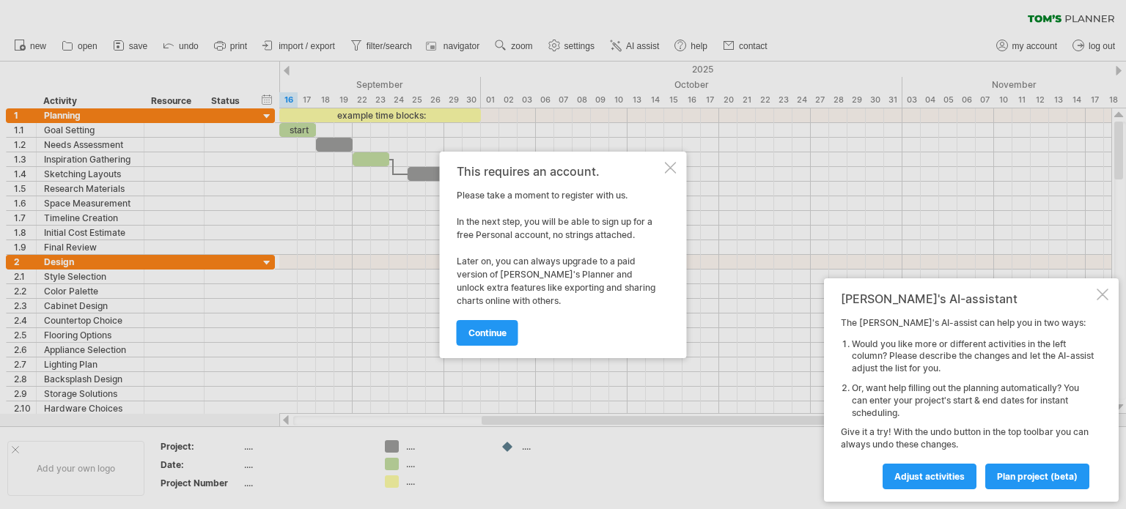
click at [678, 165] on div "This requires an account. Please take a moment to register with us. In the next…" at bounding box center [563, 255] width 247 height 207
click at [673, 171] on div at bounding box center [671, 168] width 12 height 12
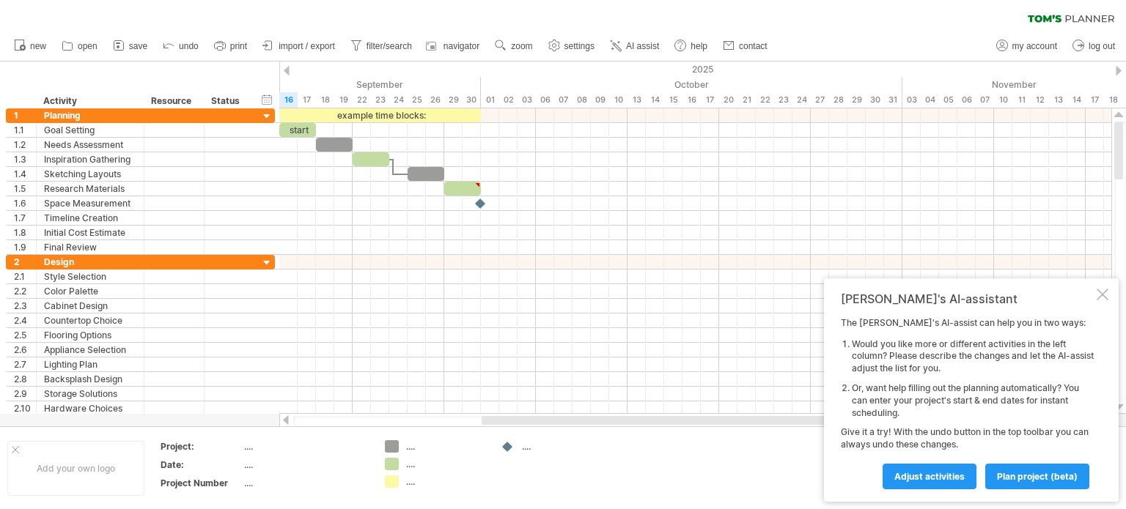
click at [673, 171] on div at bounding box center [695, 174] width 832 height 15
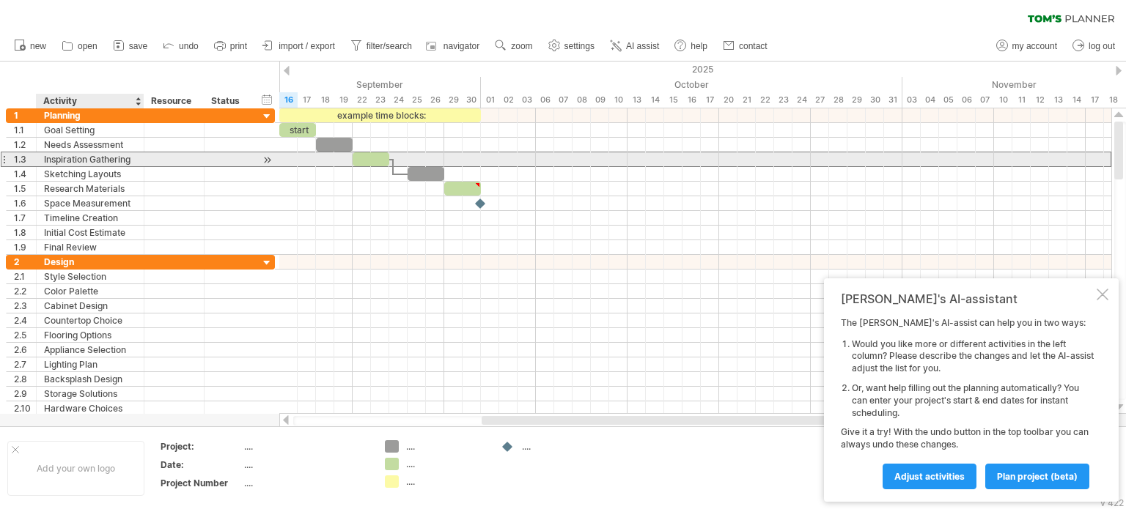
click at [118, 163] on div "Inspiration Gathering" at bounding box center [90, 159] width 92 height 14
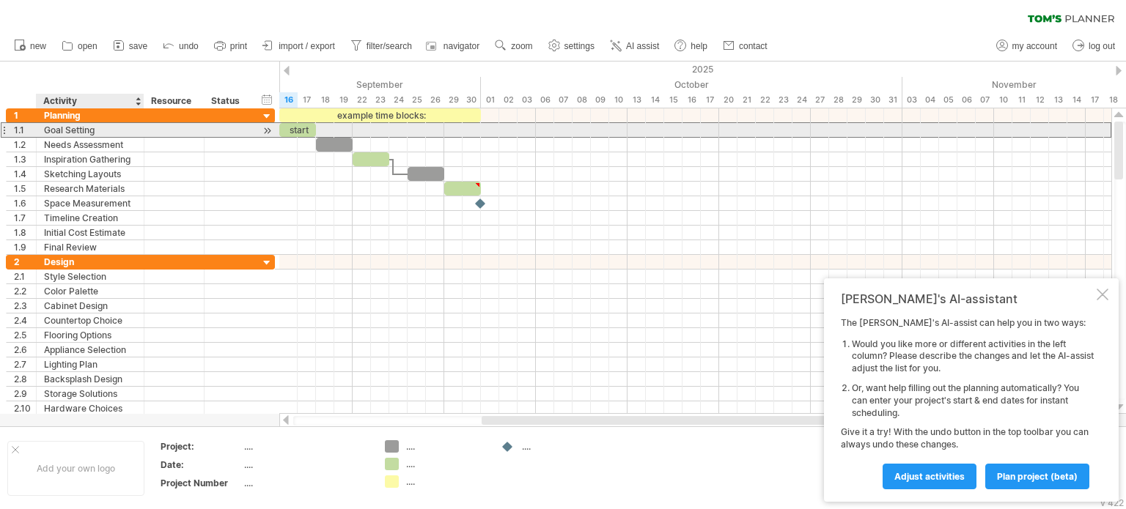
click at [96, 128] on div "Goal Setting" at bounding box center [90, 130] width 92 height 14
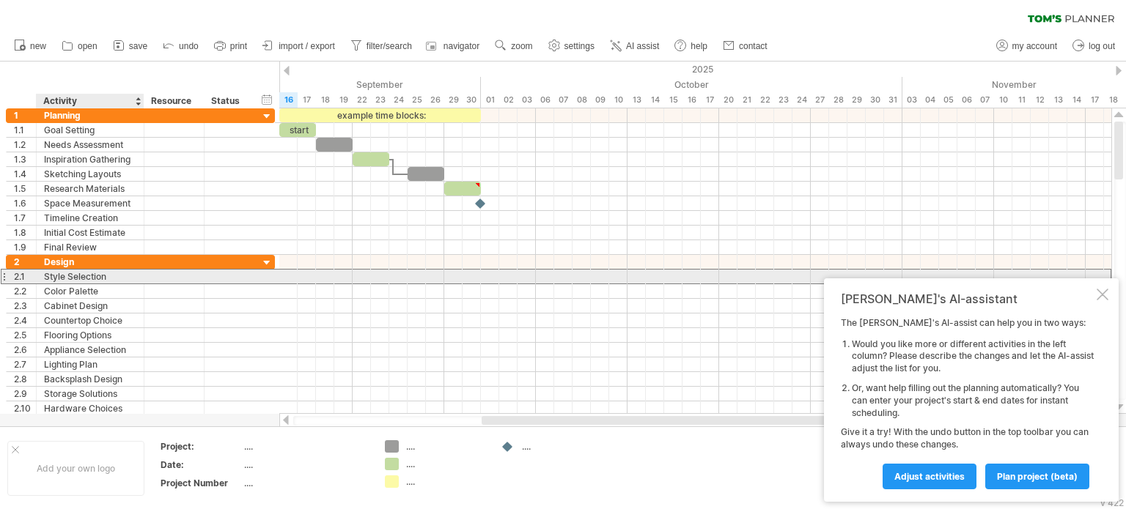
click at [73, 275] on div "Style Selection" at bounding box center [90, 277] width 92 height 14
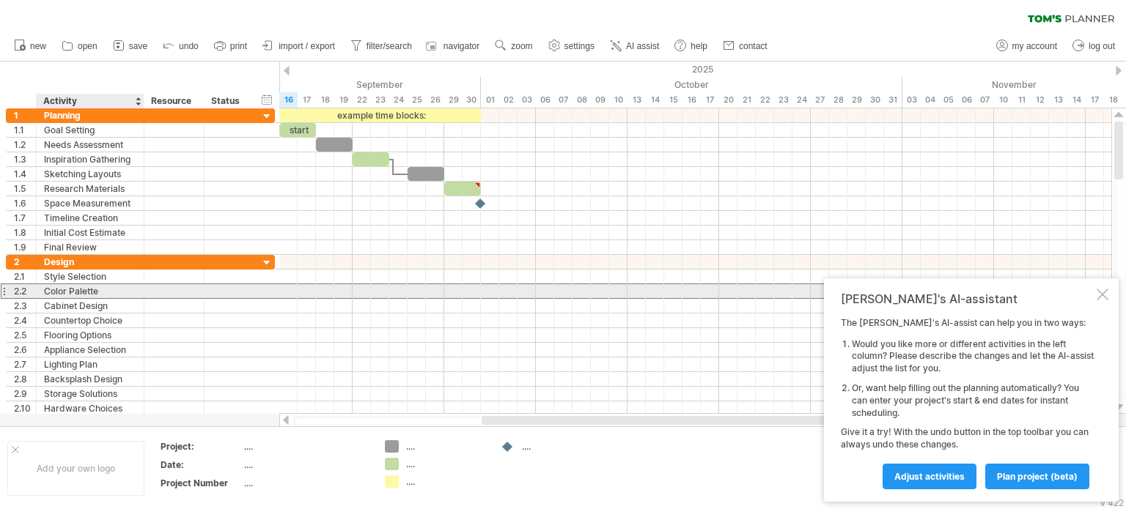
click at [54, 289] on div "Color Palette" at bounding box center [90, 291] width 92 height 14
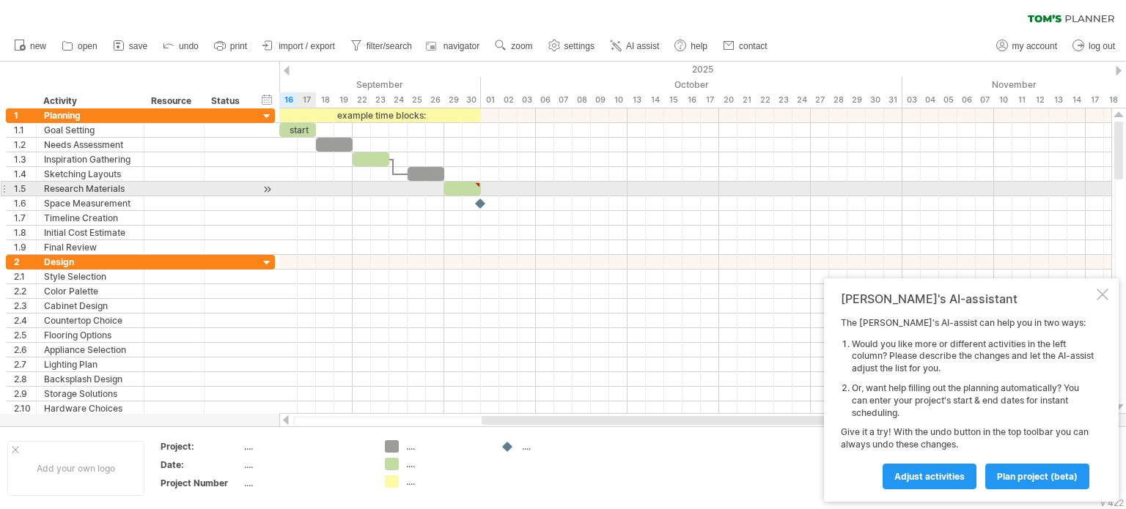
click at [308, 193] on div at bounding box center [695, 189] width 832 height 15
